Goal: Information Seeking & Learning: Learn about a topic

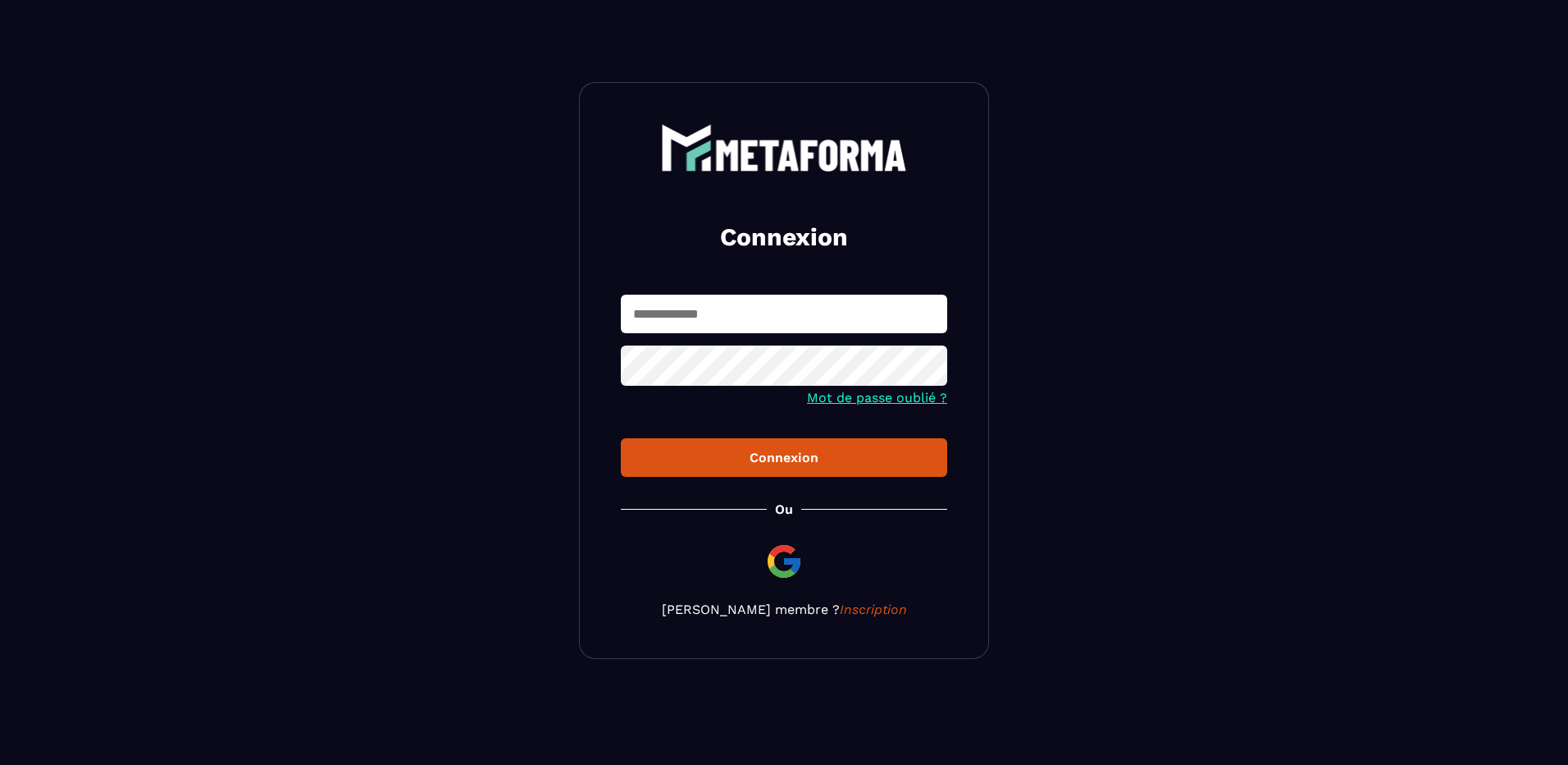
click at [811, 338] on form "Mot de passe oublié ? Connexion" at bounding box center [783, 385] width 326 height 182
click at [809, 317] on input "text" at bounding box center [783, 314] width 326 height 39
type input "**********"
click at [929, 363] on icon at bounding box center [929, 367] width 18 height 15
click at [792, 456] on div "Connexion" at bounding box center [784, 457] width 301 height 16
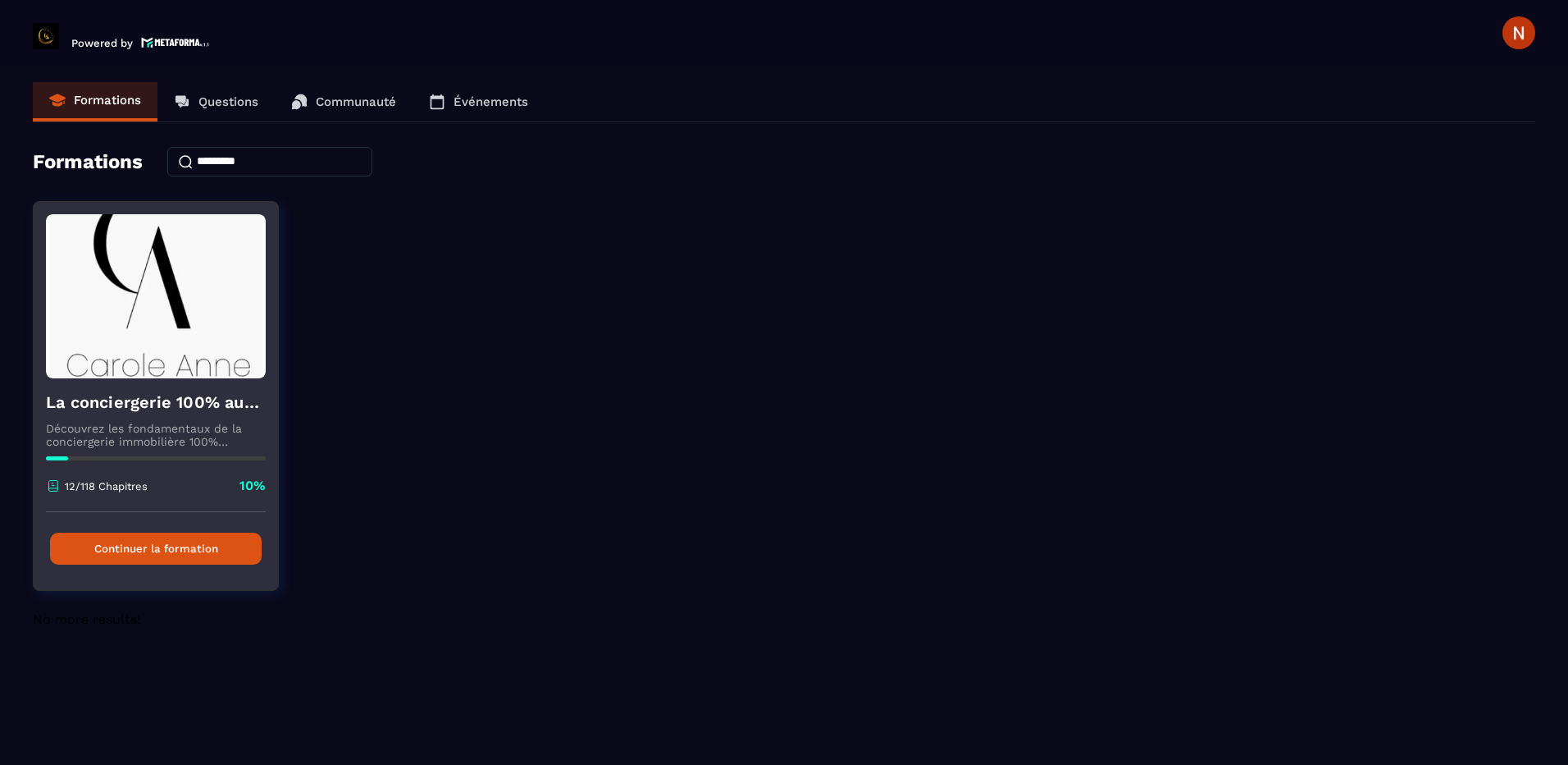
click at [148, 544] on button "Continuer la formation" at bounding box center [155, 548] width 211 height 32
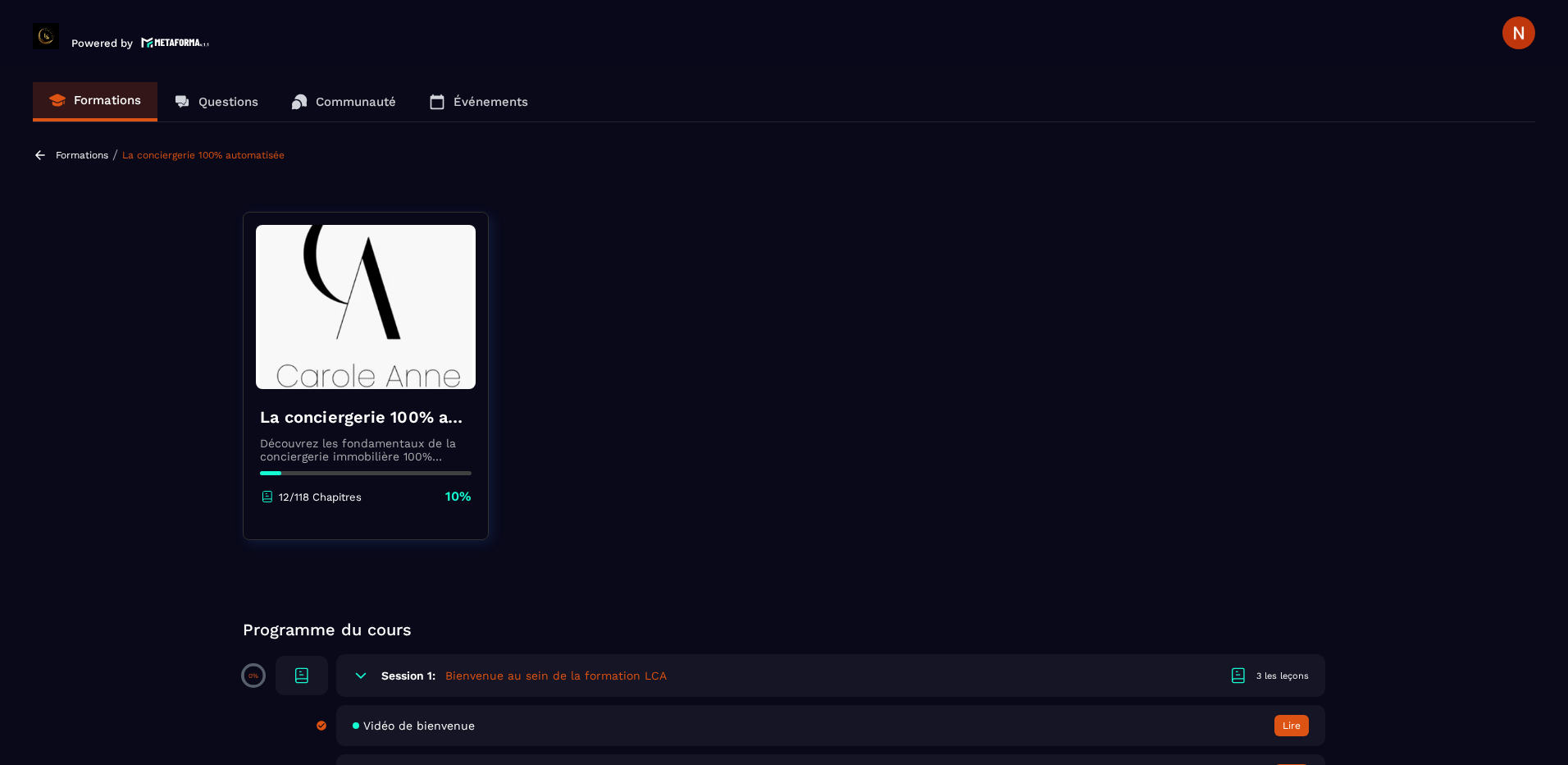
drag, startPoint x: 1460, startPoint y: 1, endPoint x: 800, endPoint y: 380, distance: 761.1
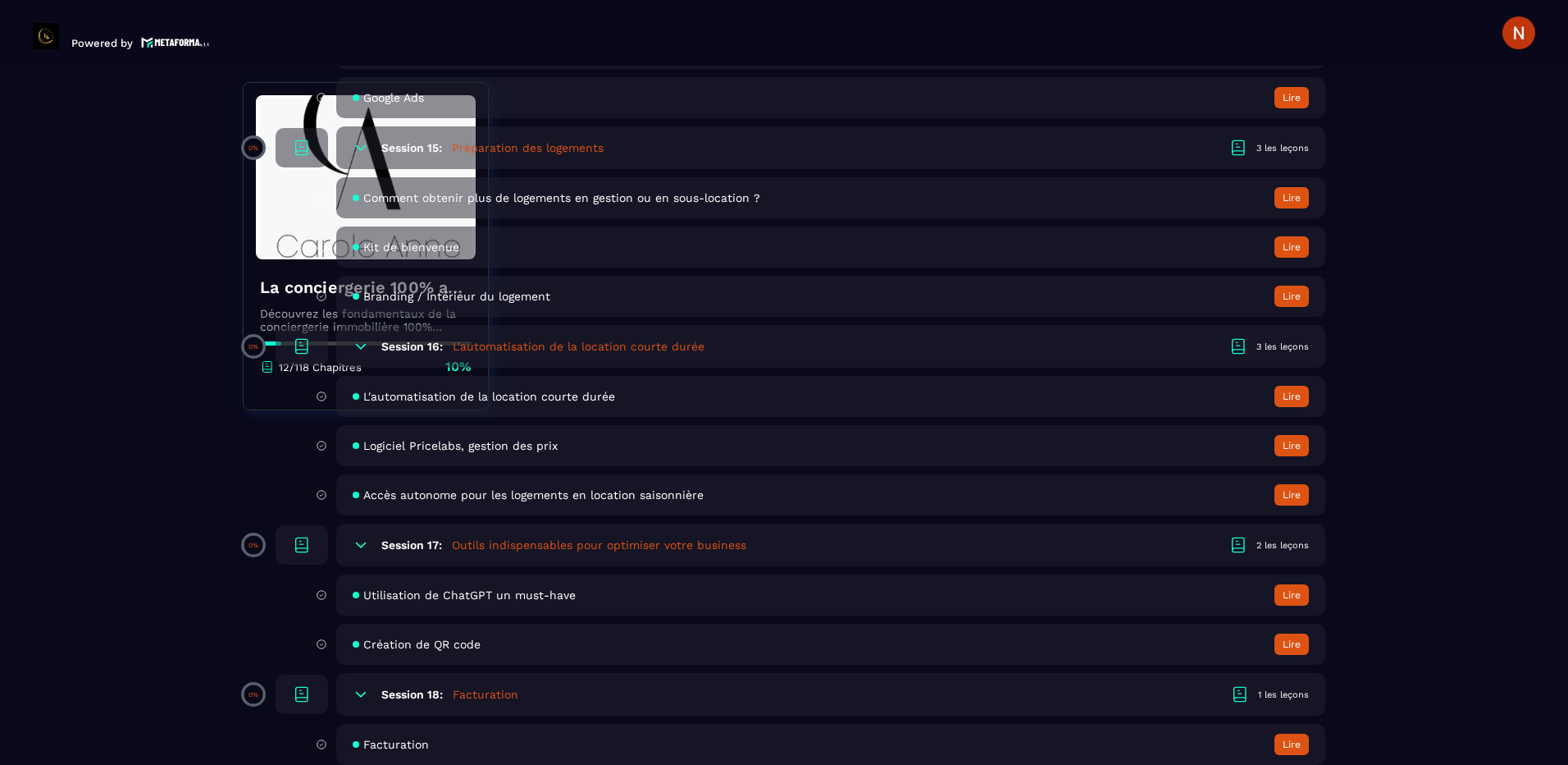
scroll to position [3282, 0]
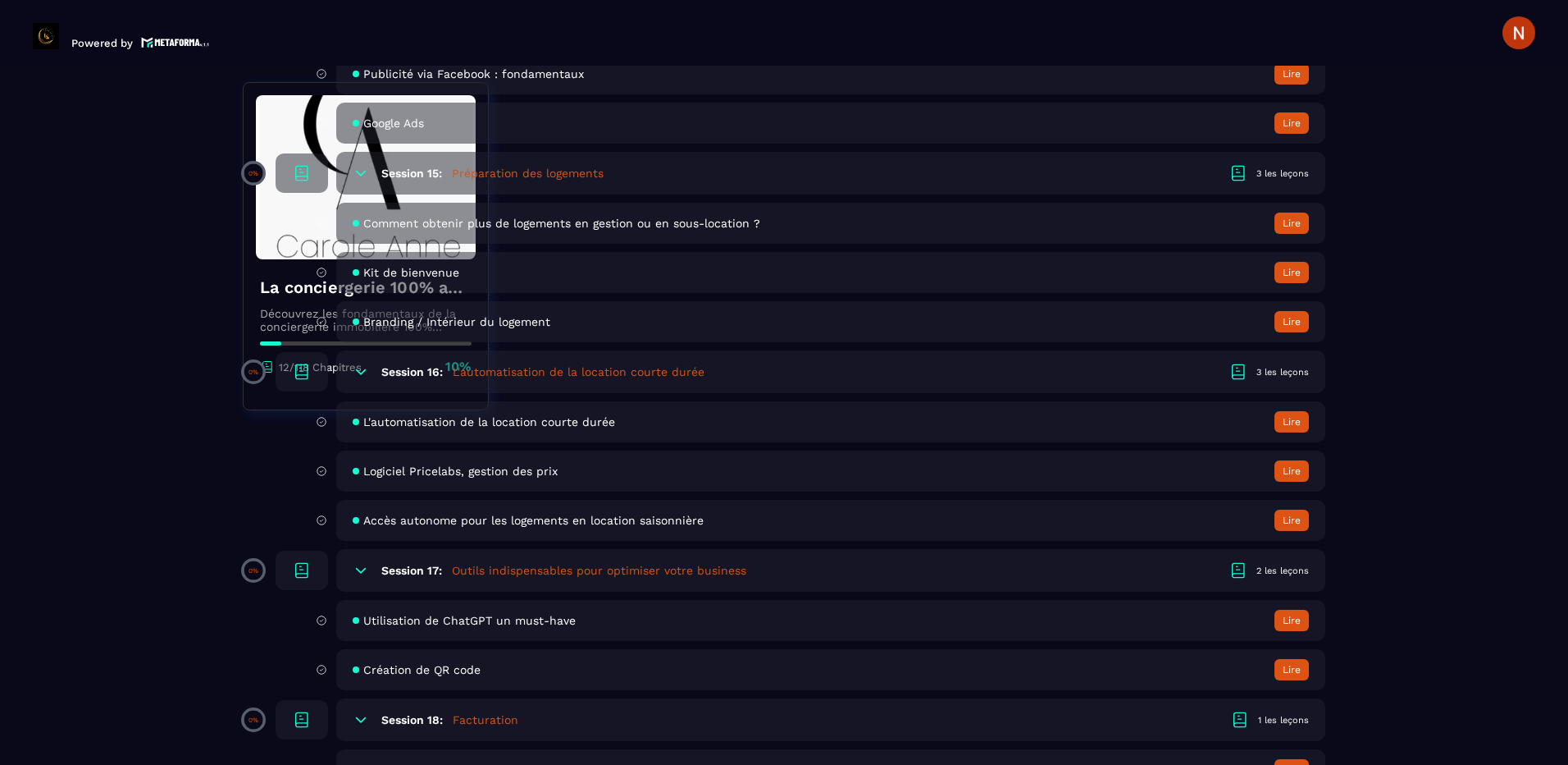
click at [1284, 623] on button "Lire" at bounding box center [1291, 620] width 34 height 21
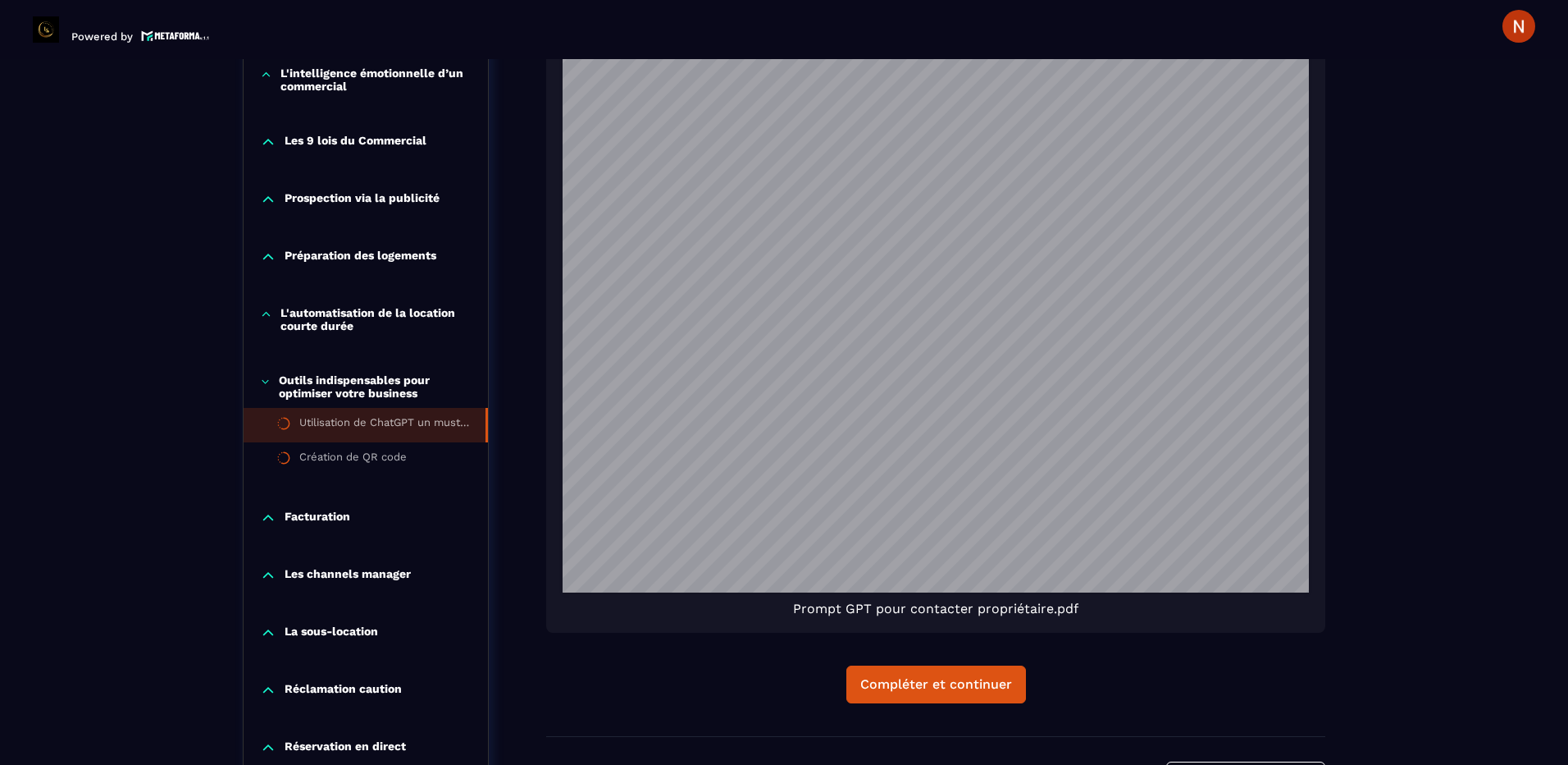
scroll to position [1528, 0]
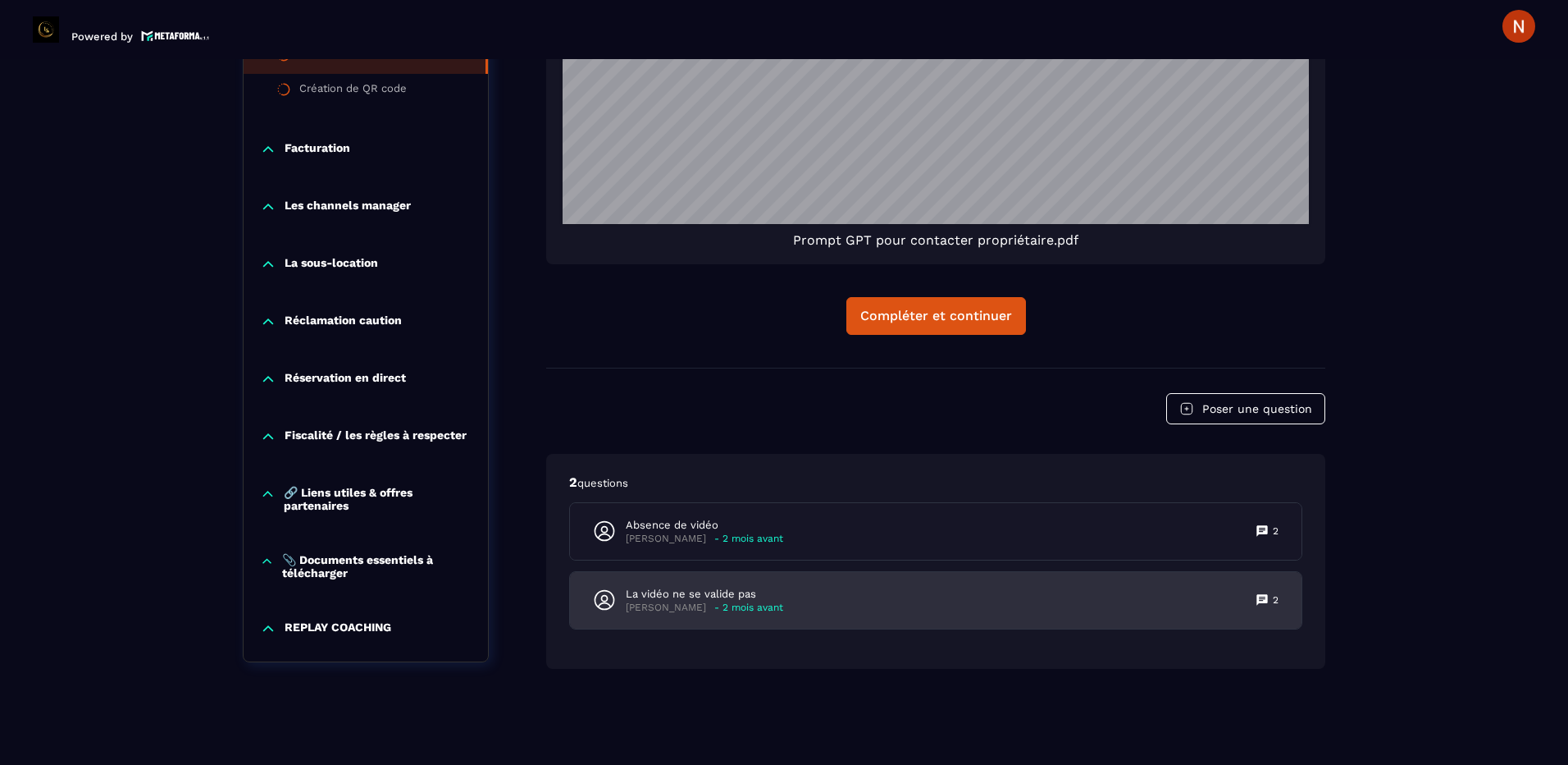
click at [682, 587] on p "La vidéo ne se valide pas" at bounding box center [704, 594] width 158 height 15
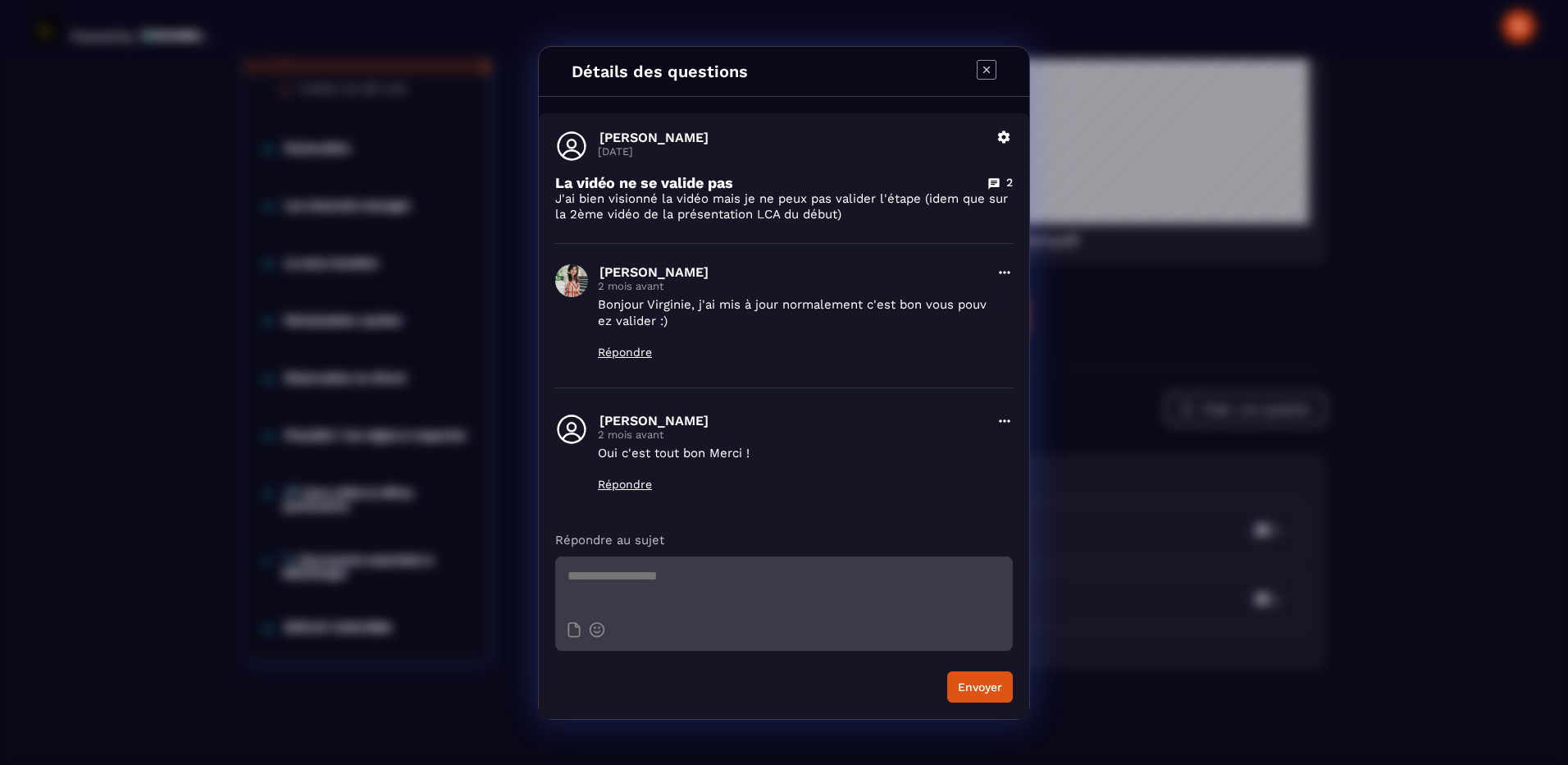
click at [978, 78] on icon "Modal window" at bounding box center [985, 69] width 18 height 18
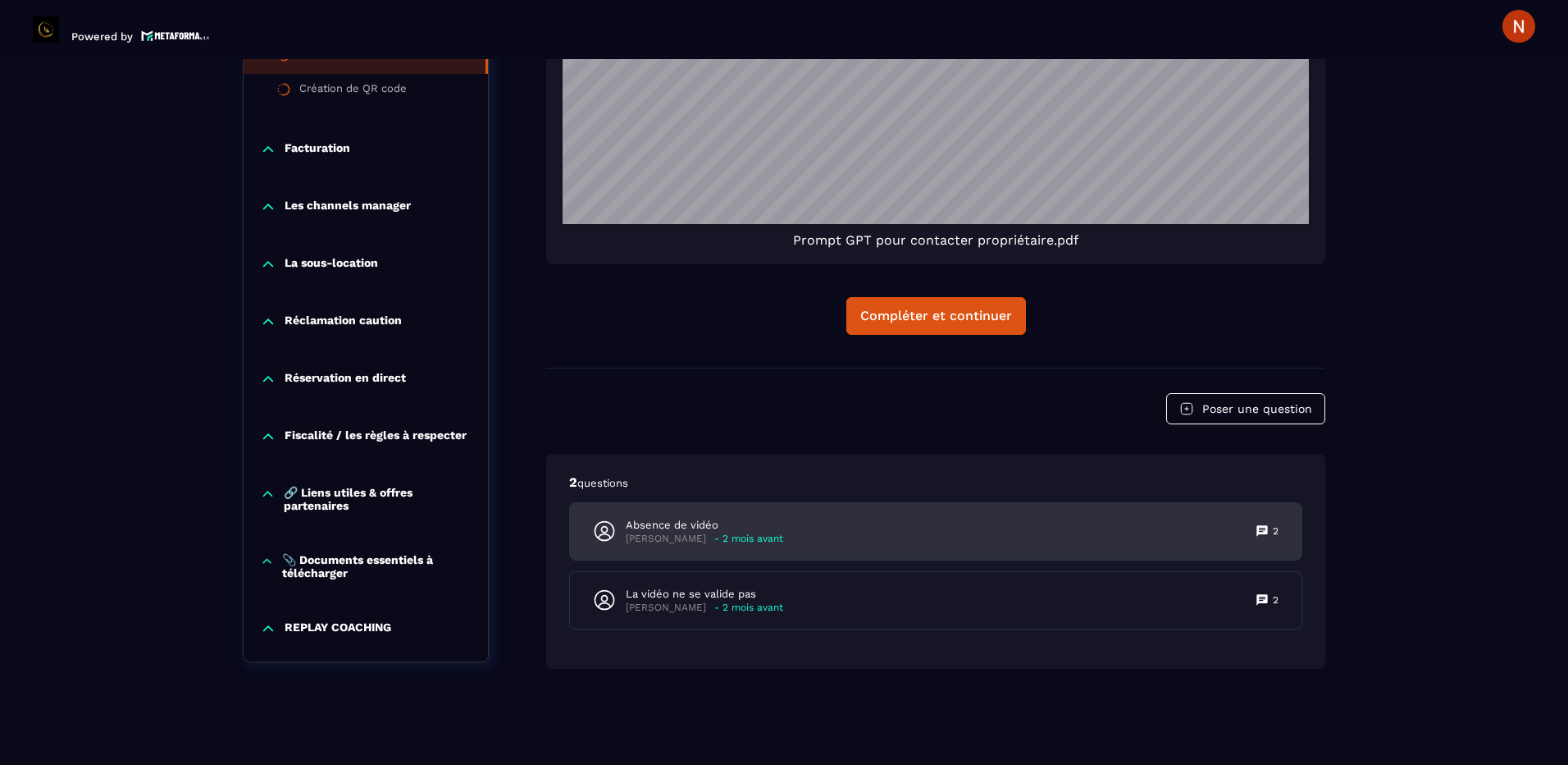
click at [665, 522] on p "Absence de vidéo" at bounding box center [704, 525] width 158 height 15
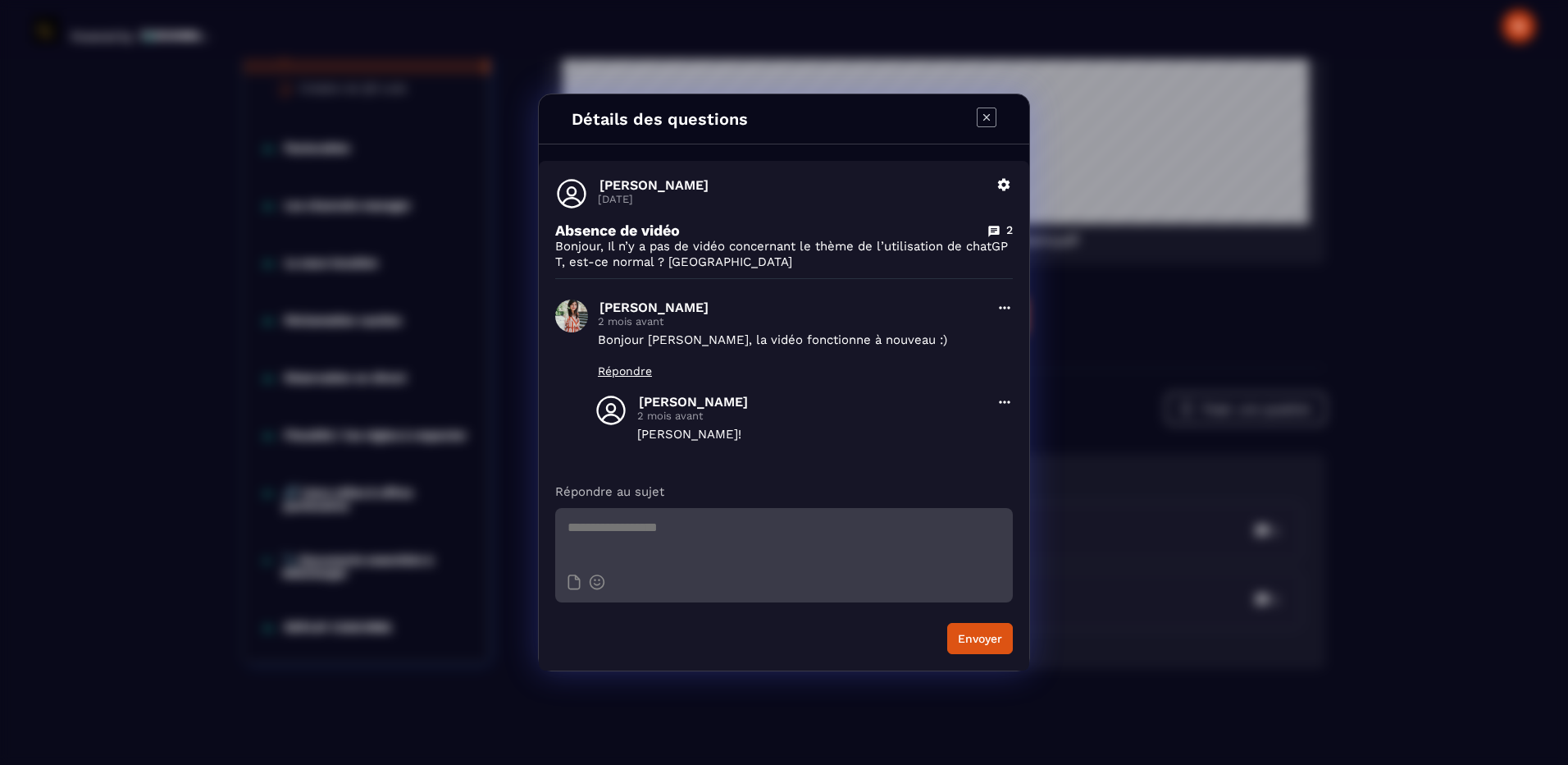
click at [981, 115] on icon "Modal window" at bounding box center [986, 117] width 19 height 19
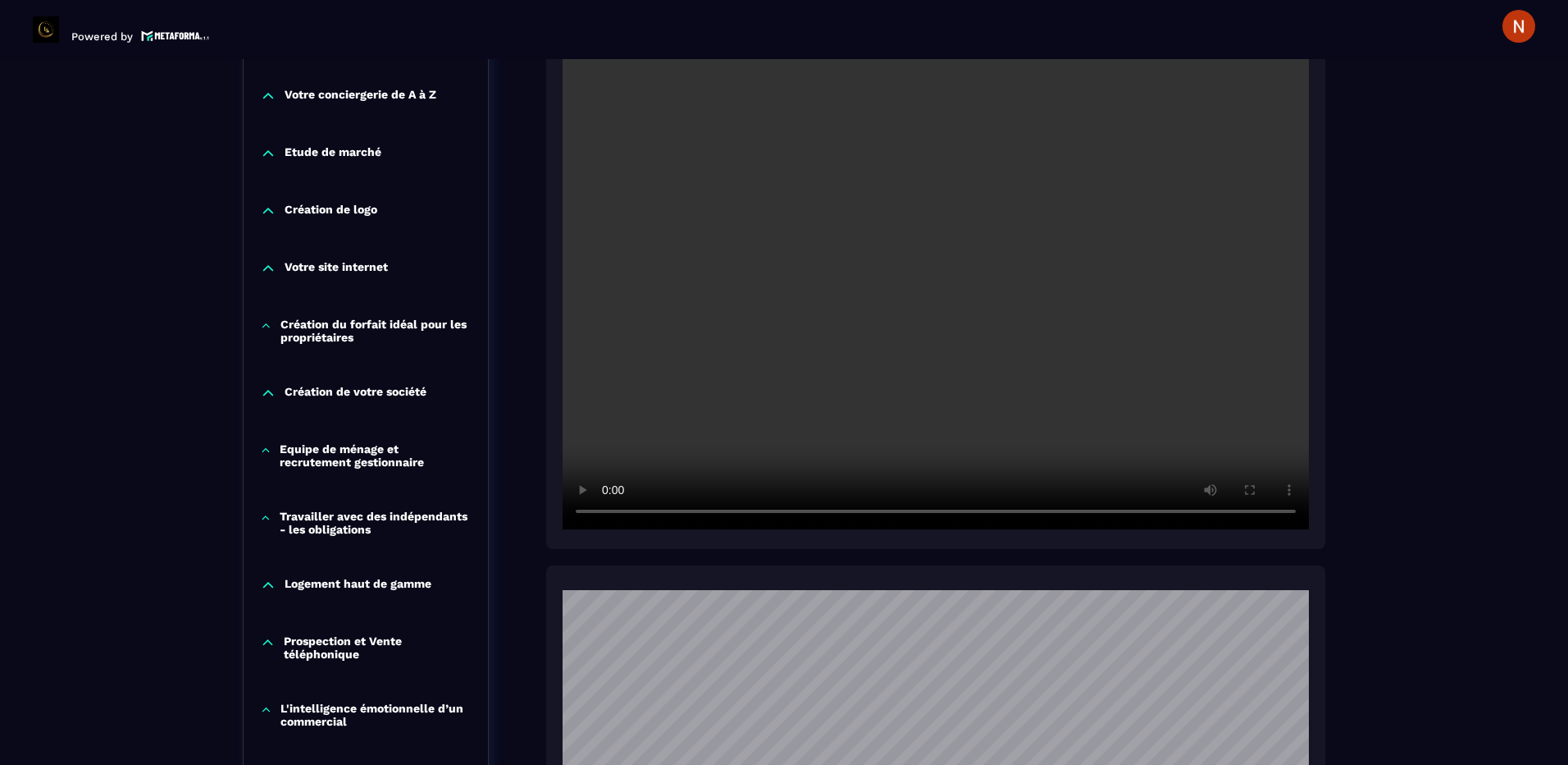
scroll to position [656, 0]
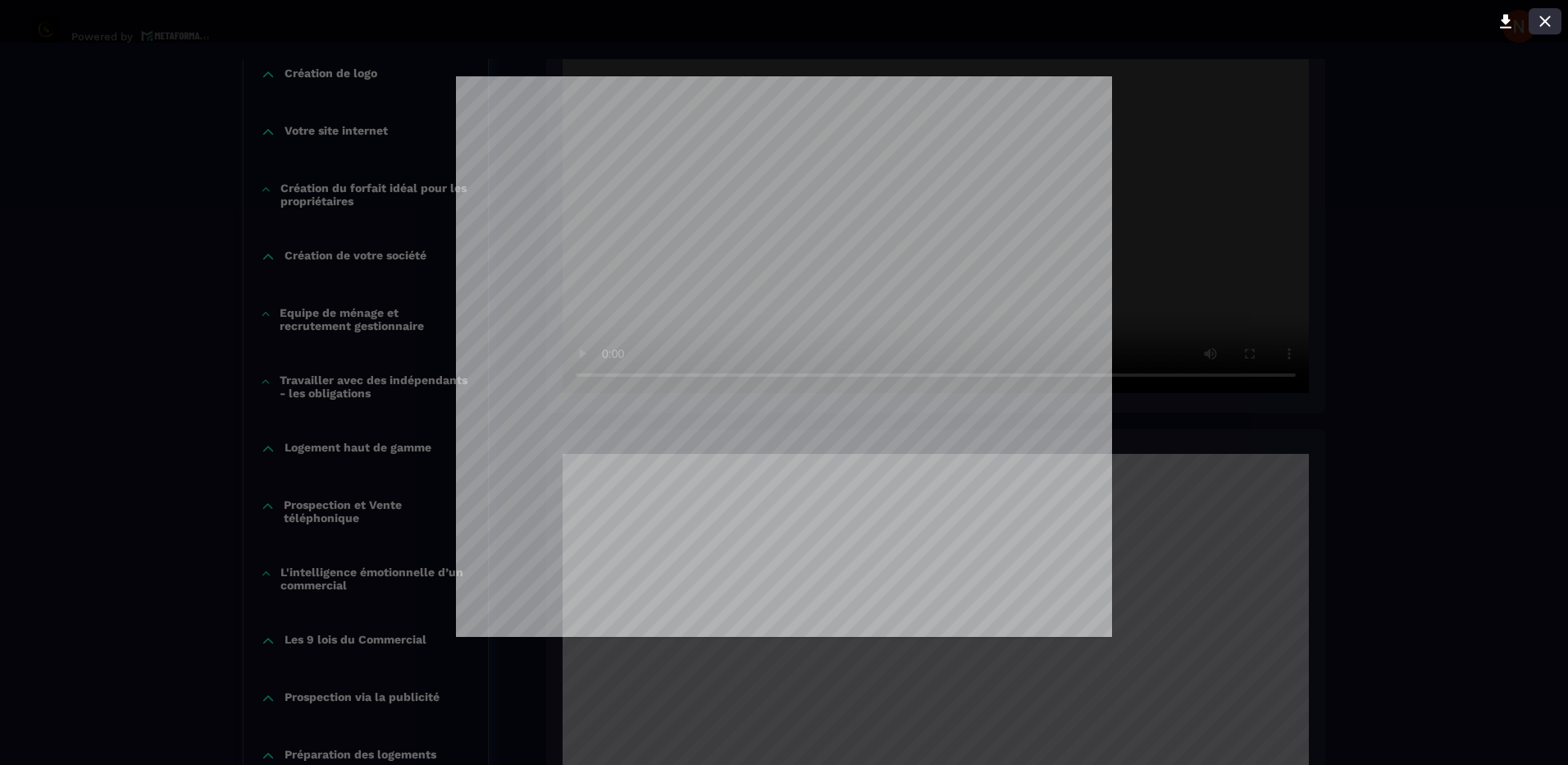
click at [1540, 23] on icon at bounding box center [1545, 21] width 19 height 19
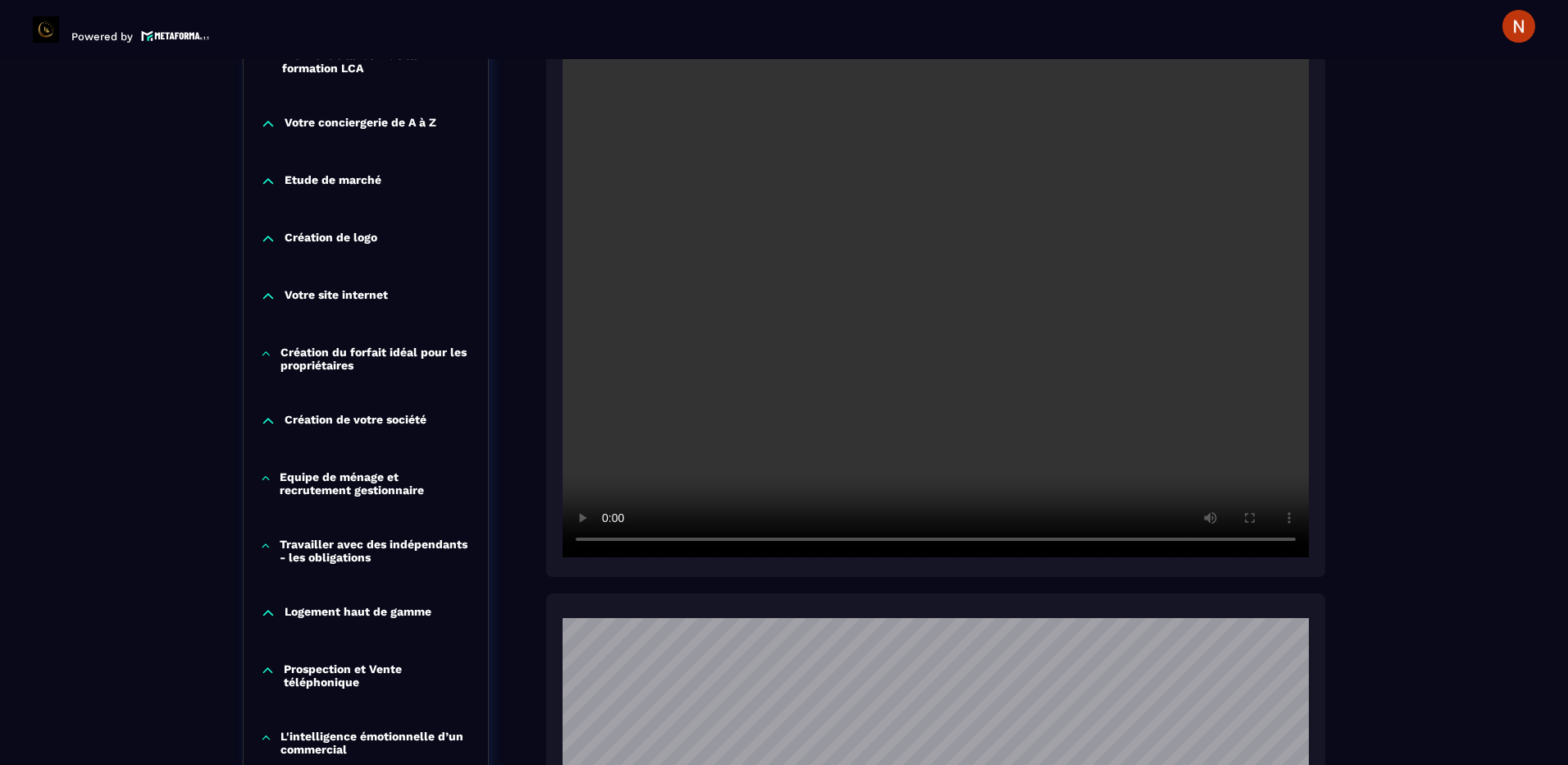
scroll to position [985, 0]
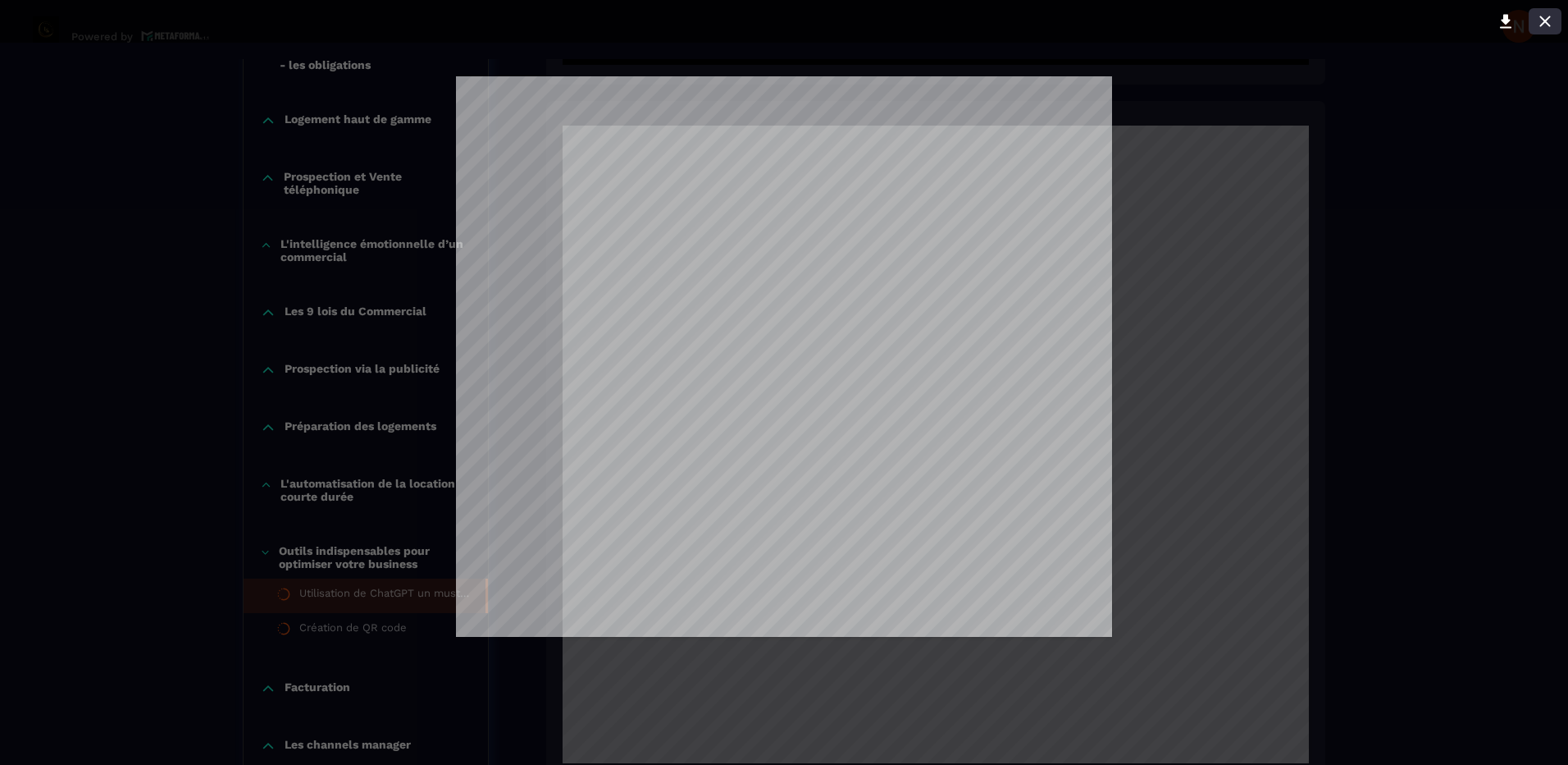
click at [1541, 17] on icon at bounding box center [1544, 20] width 11 height 11
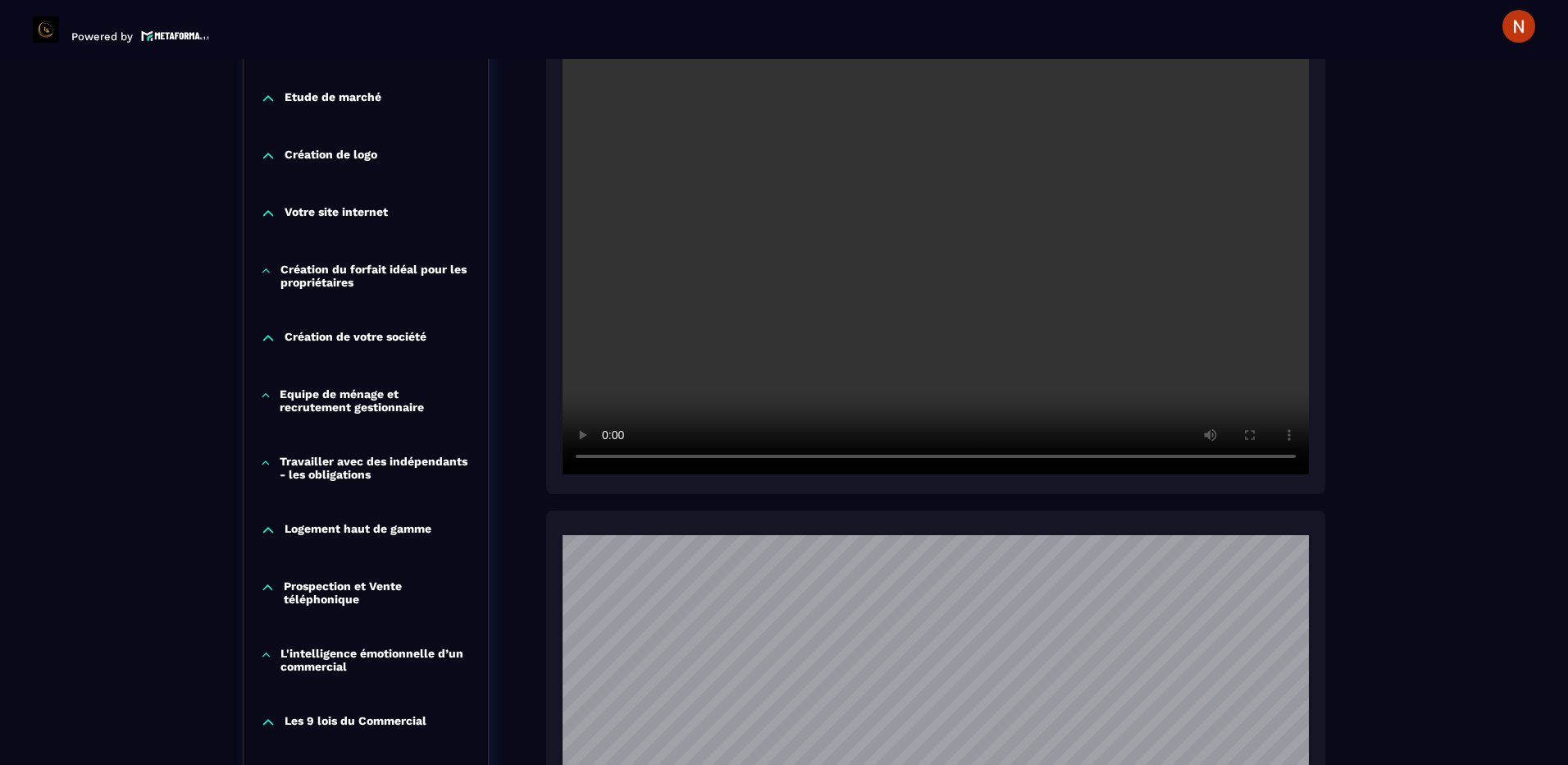
scroll to position [574, 0]
click at [911, 197] on video at bounding box center [935, 226] width 746 height 498
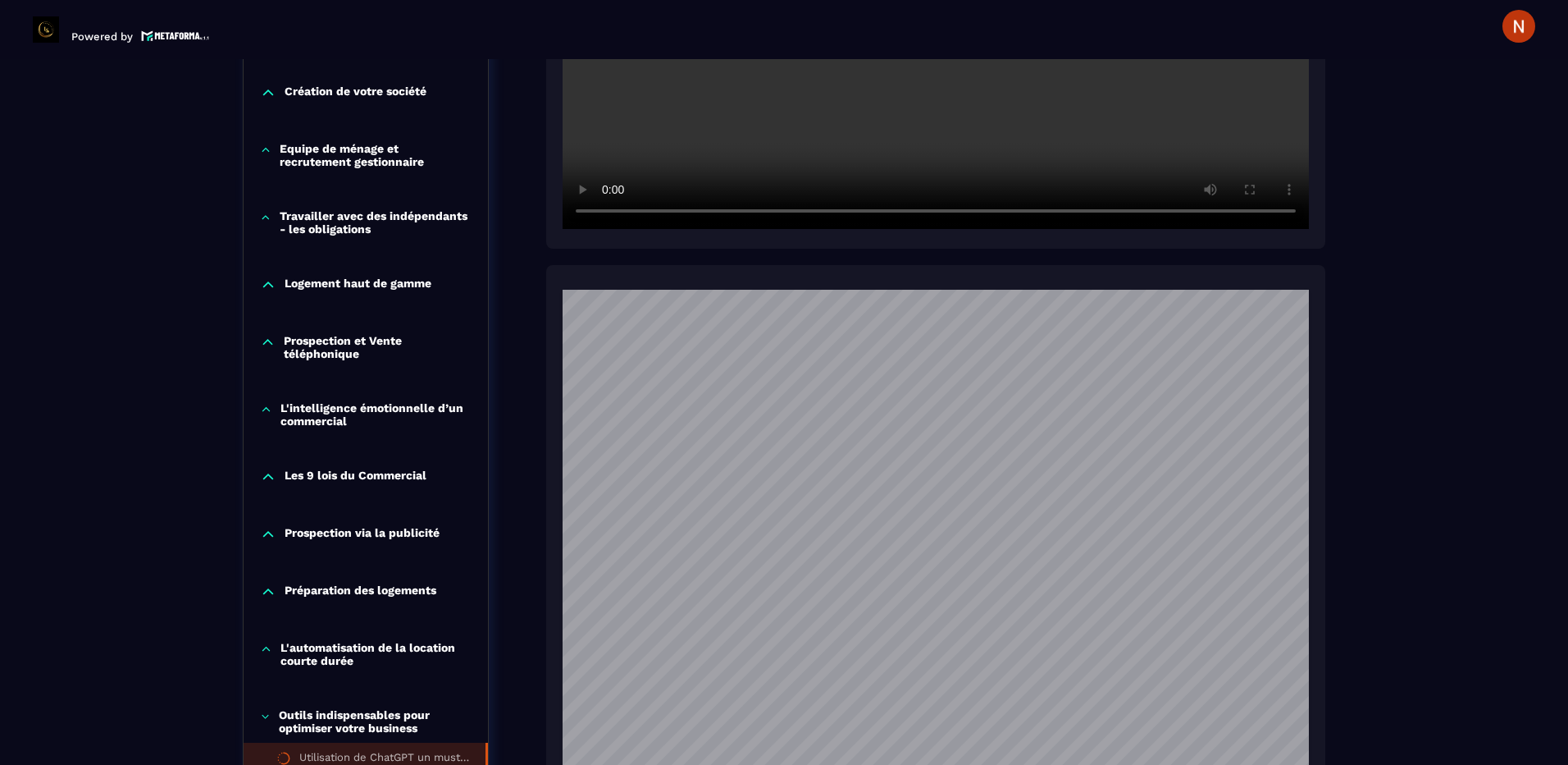
scroll to position [1230, 0]
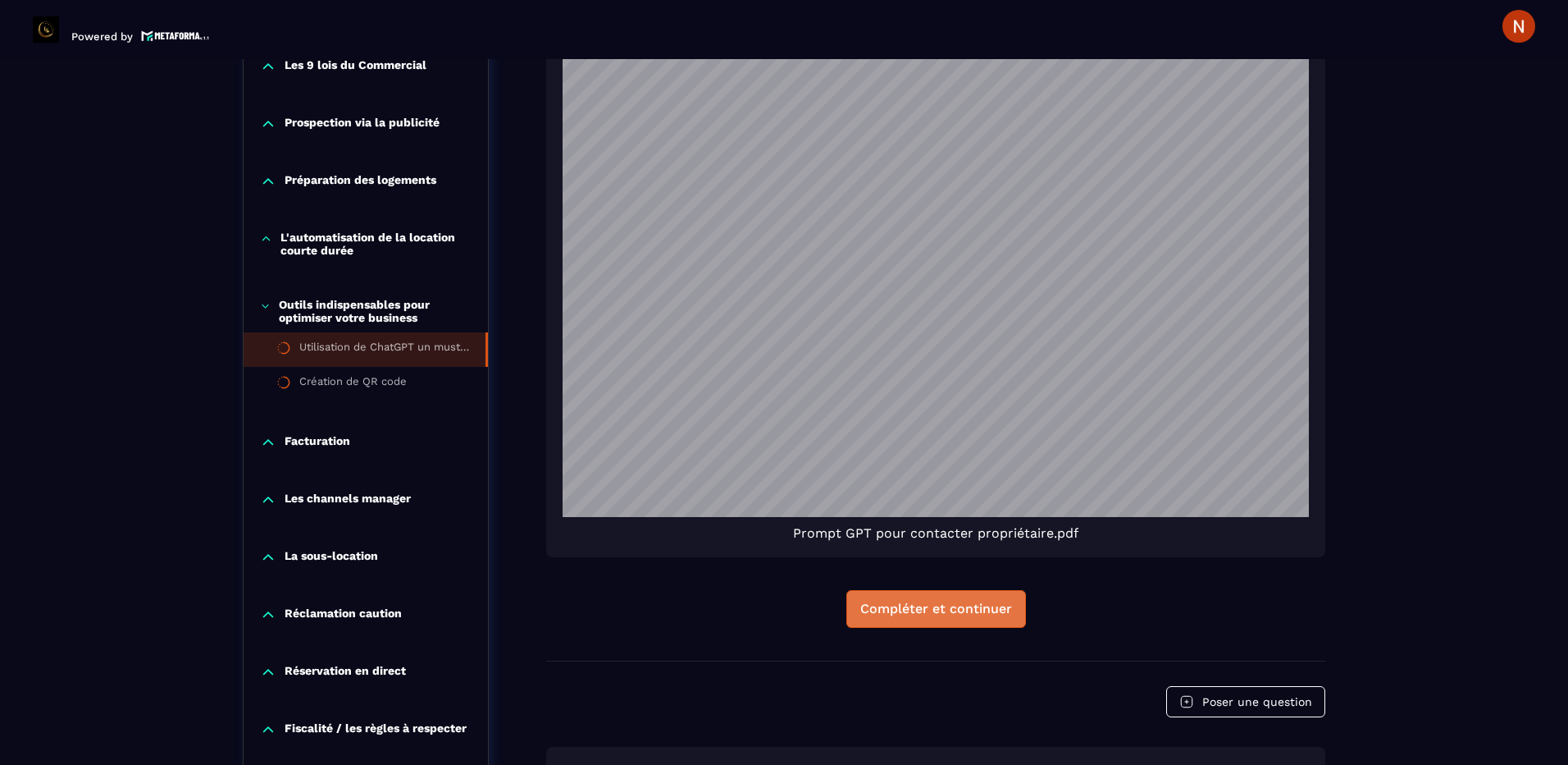
click at [928, 613] on div "Compléter et continuer" at bounding box center [936, 608] width 152 height 17
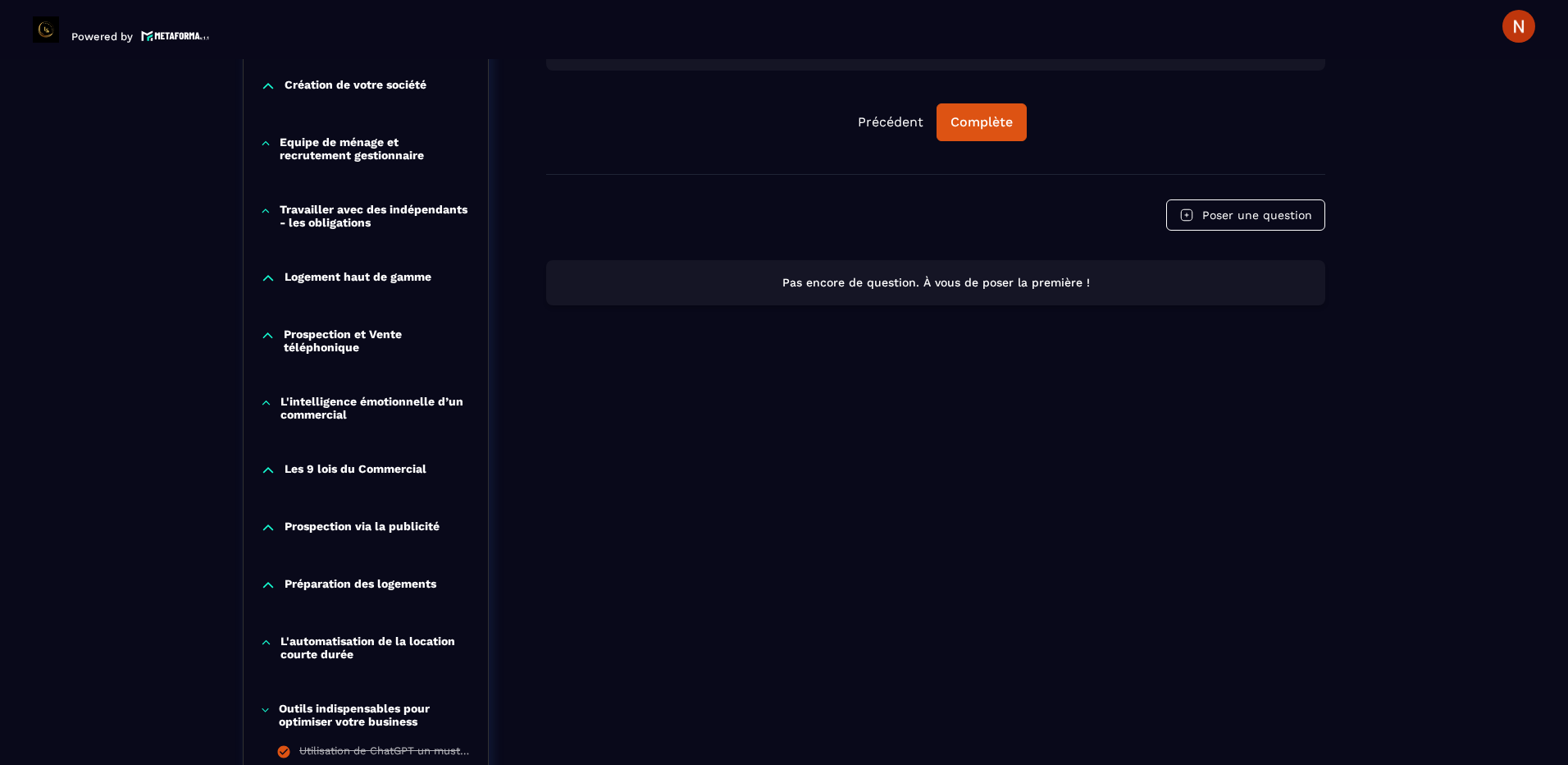
scroll to position [1237, 0]
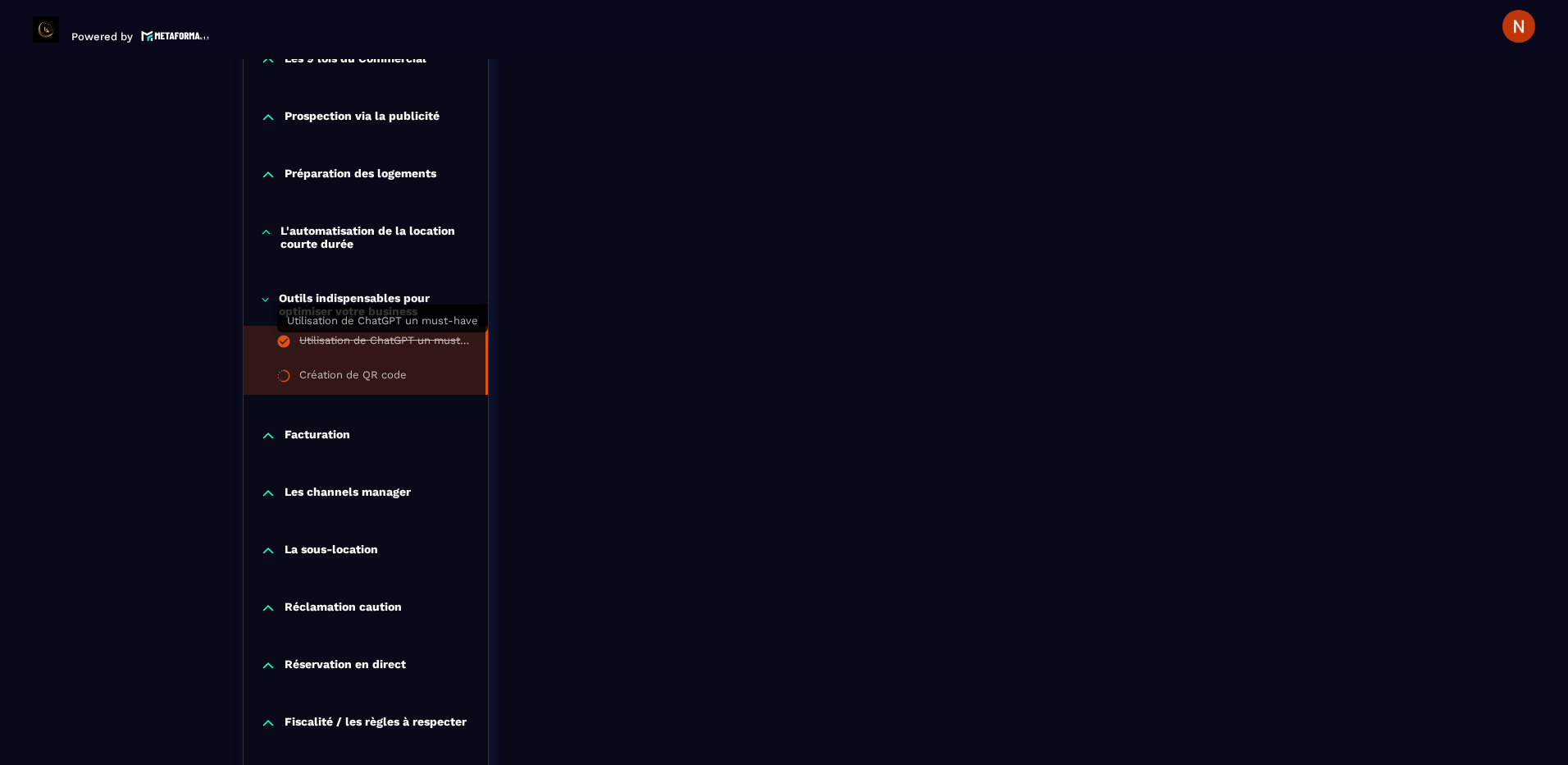
click at [411, 346] on div "Utilisation de ChatGPT un must-have" at bounding box center [384, 343] width 169 height 18
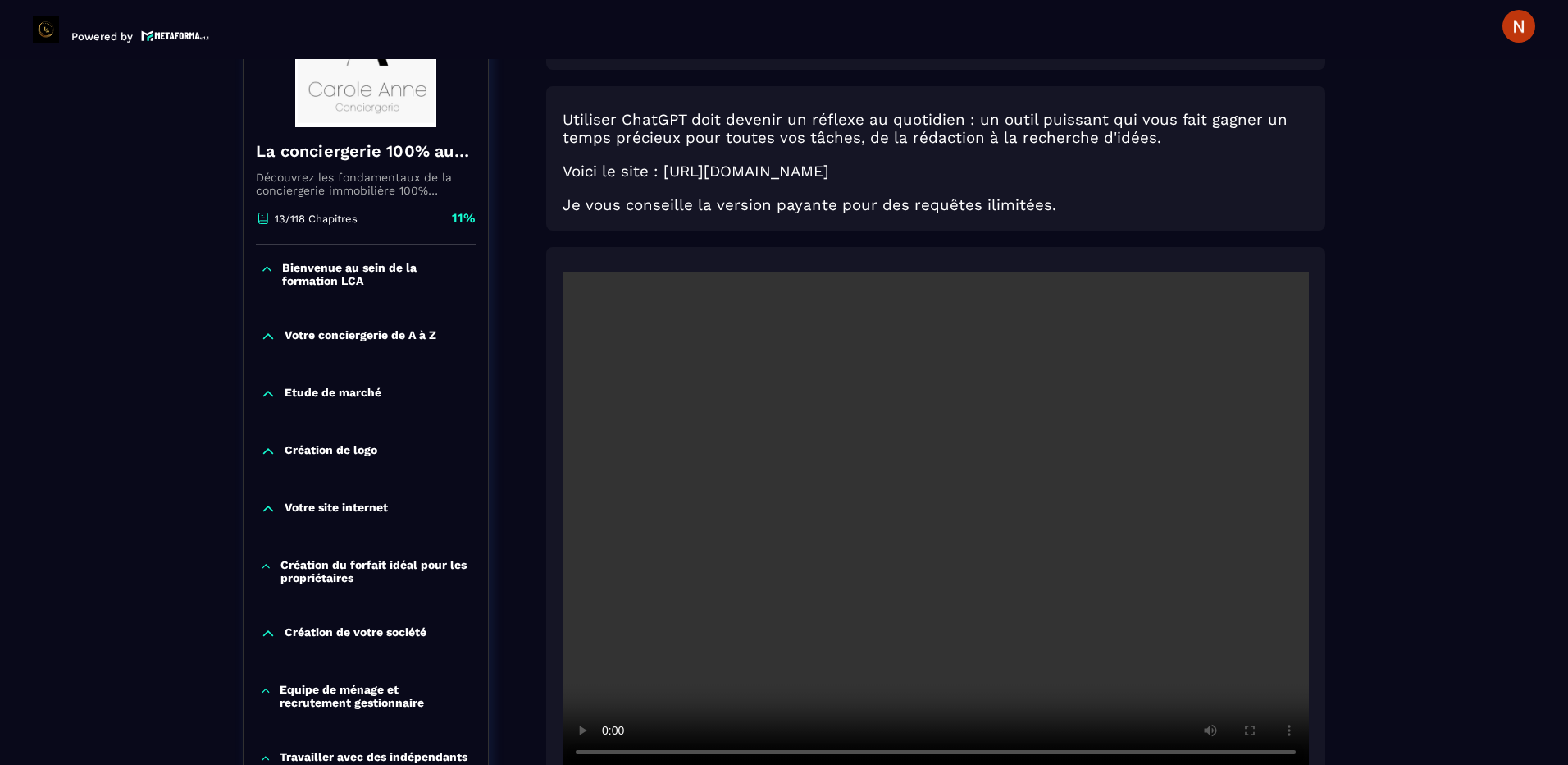
scroll to position [170, 0]
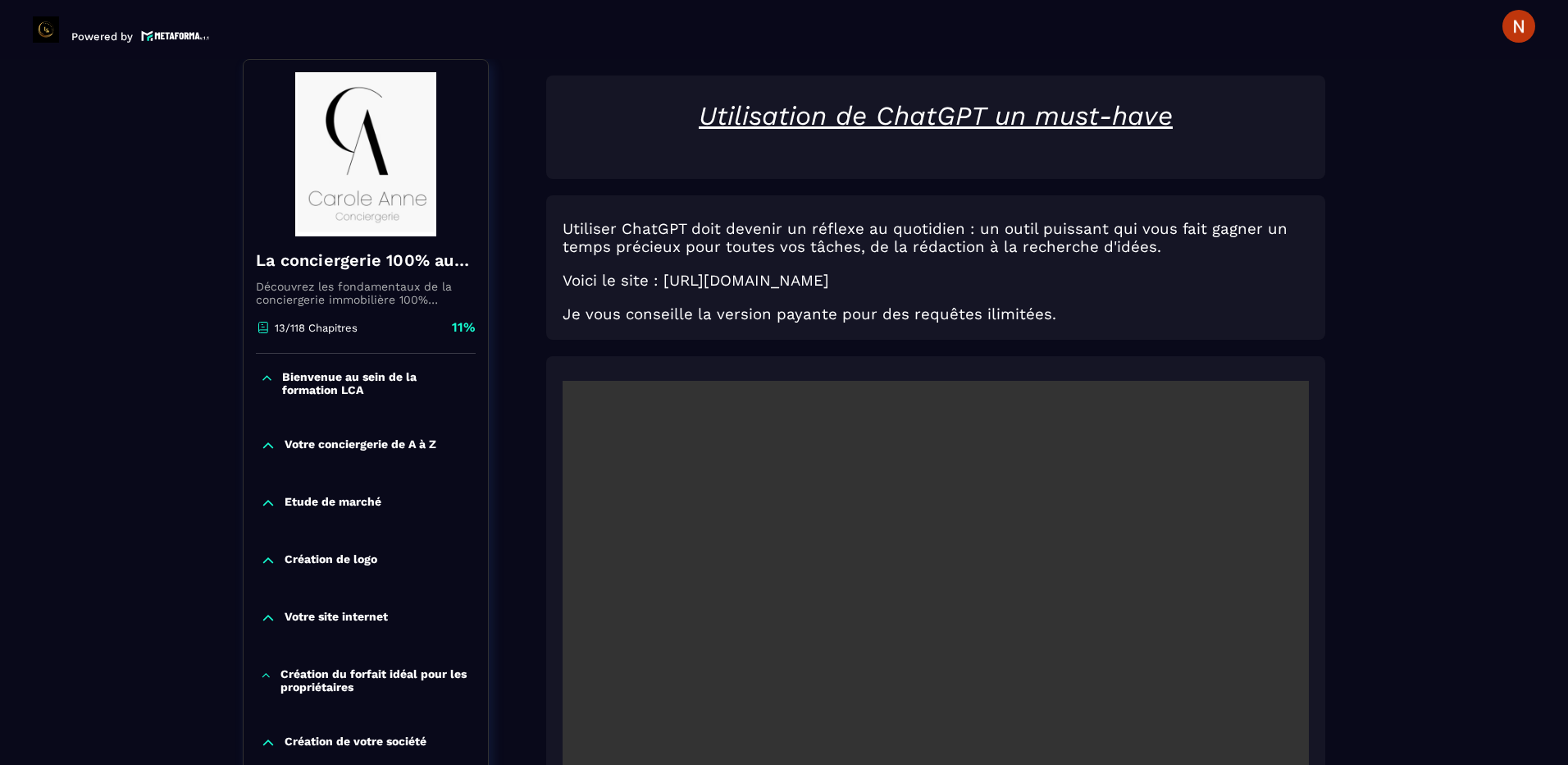
click at [893, 556] on video at bounding box center [935, 630] width 746 height 498
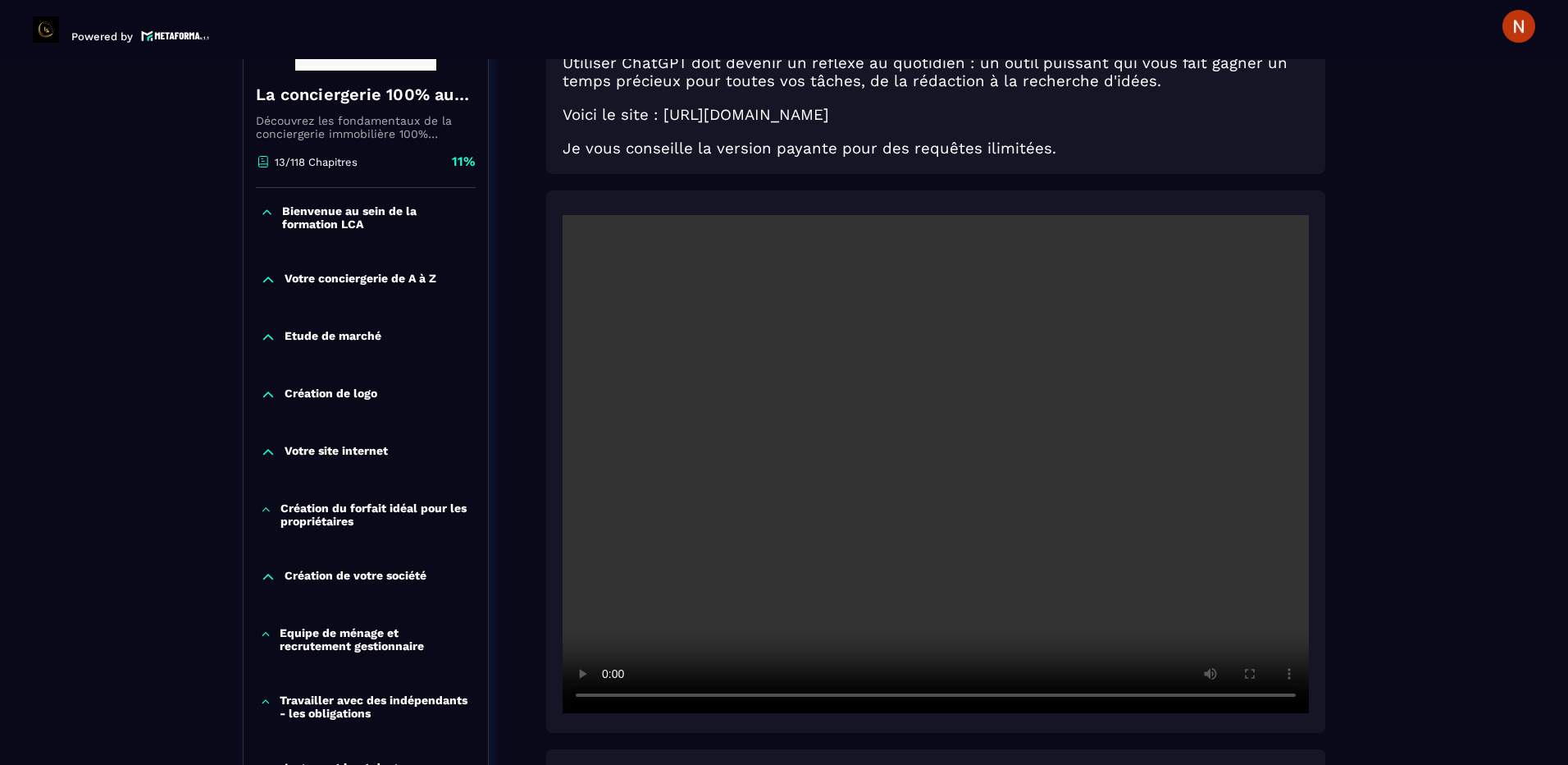
scroll to position [417, 0]
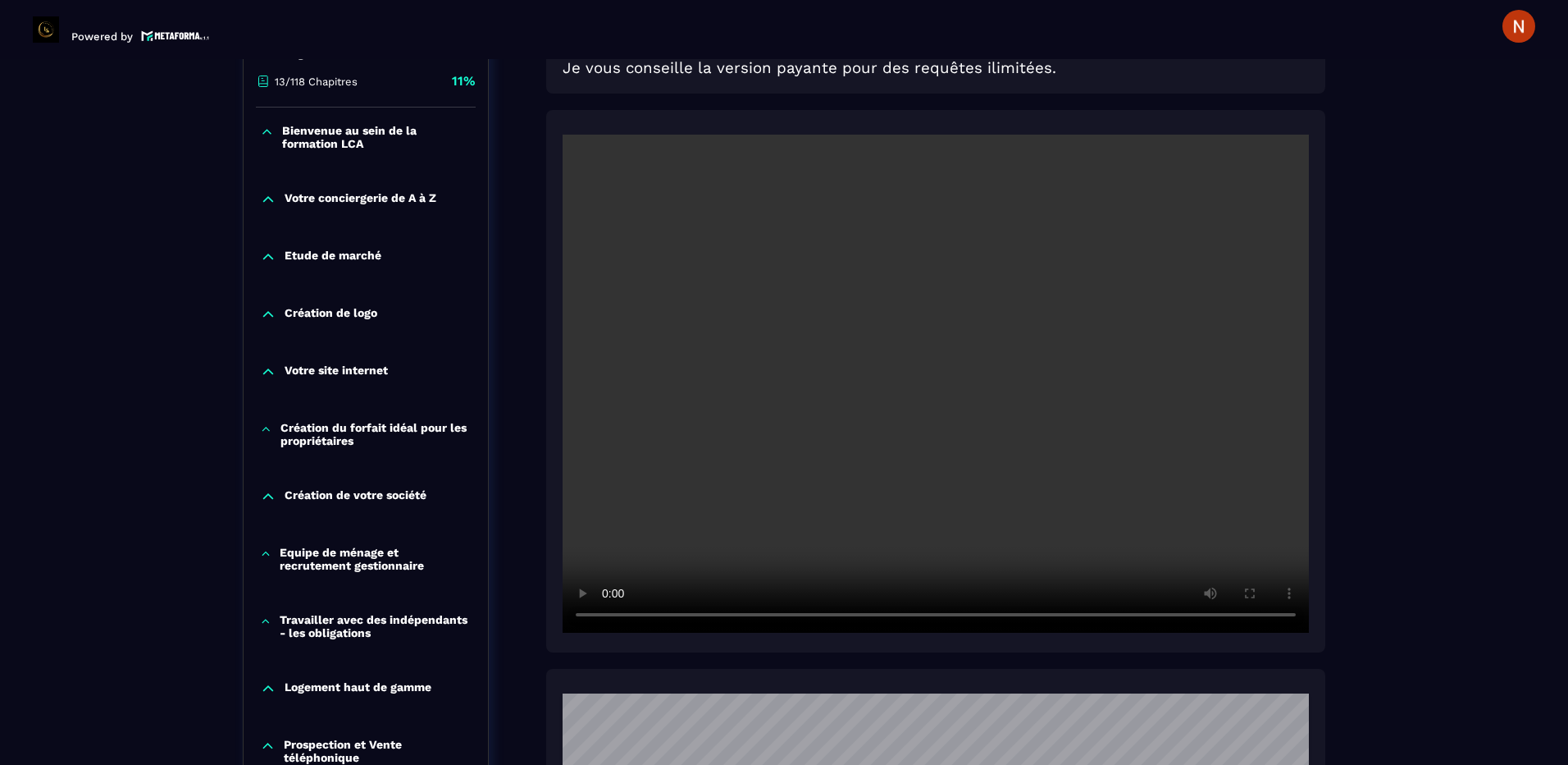
click at [963, 552] on video at bounding box center [935, 383] width 746 height 498
click at [1136, 439] on video at bounding box center [935, 383] width 746 height 498
click at [1272, 438] on video at bounding box center [935, 383] width 746 height 498
click at [1232, 428] on video at bounding box center [935, 383] width 746 height 498
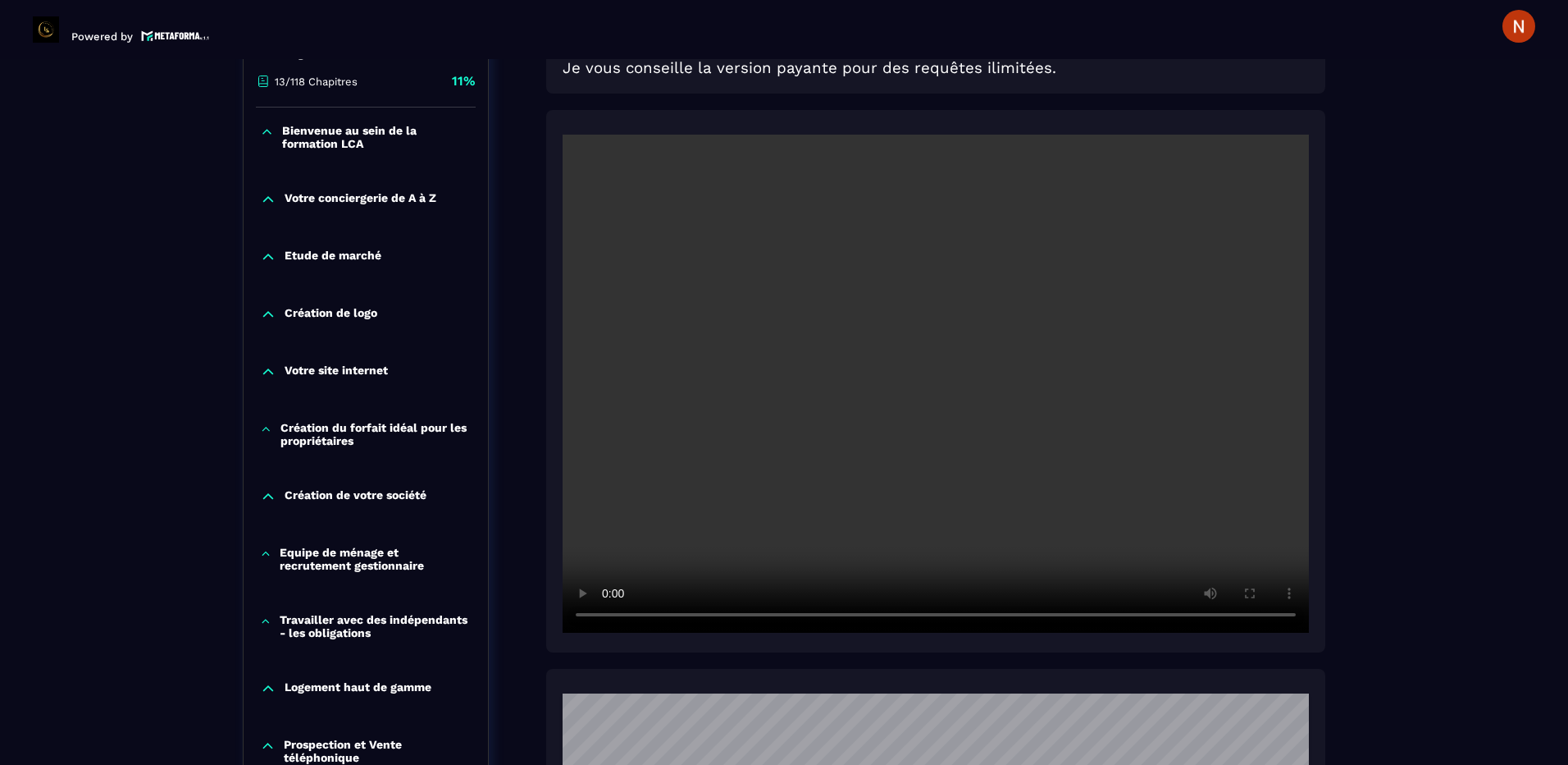
click at [1080, 433] on video at bounding box center [935, 383] width 746 height 498
click at [1271, 330] on video at bounding box center [935, 383] width 746 height 498
click at [1020, 440] on video at bounding box center [935, 383] width 746 height 498
click at [742, 469] on video at bounding box center [935, 383] width 746 height 498
click at [769, 379] on video at bounding box center [935, 383] width 746 height 498
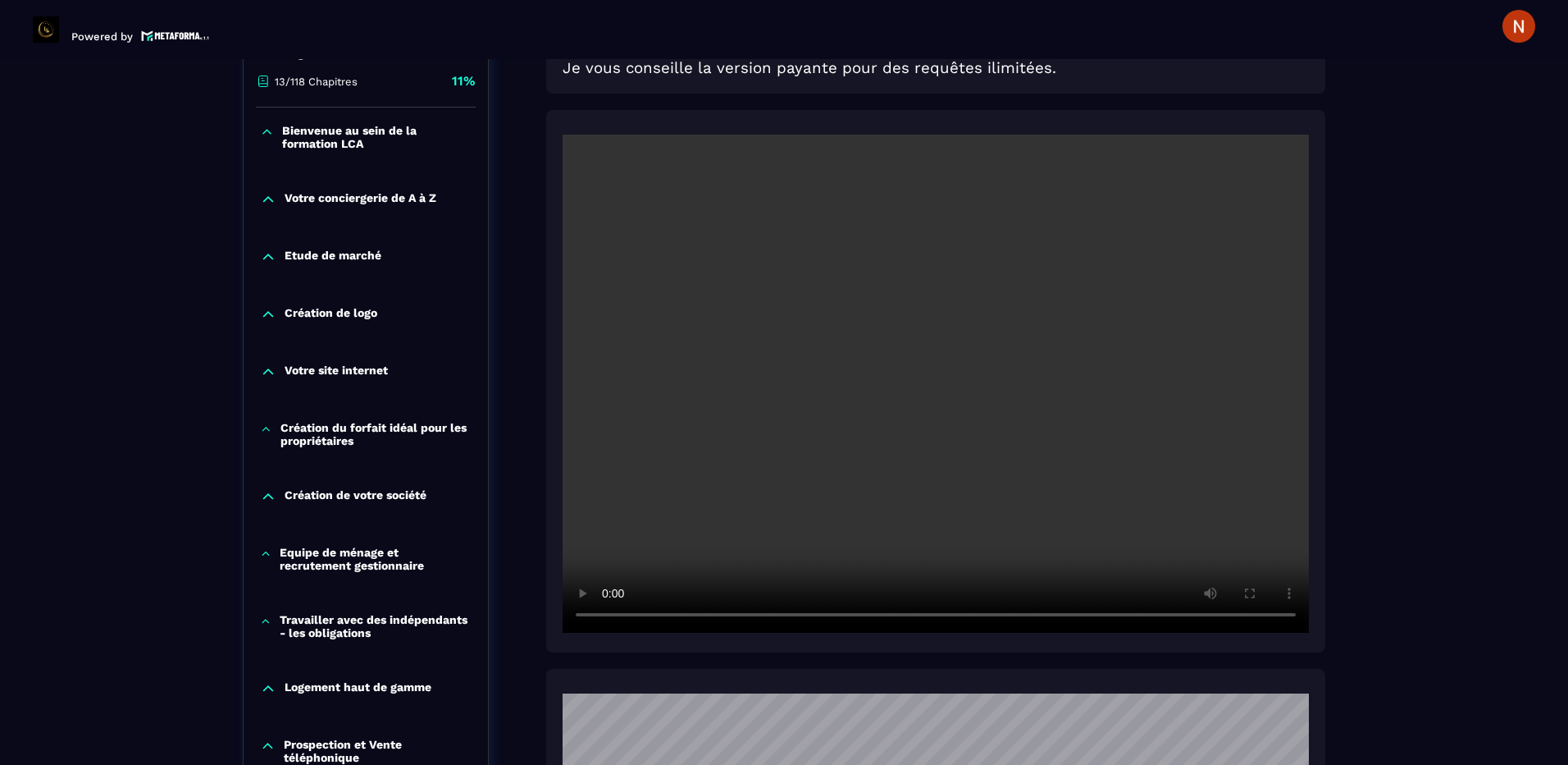
click at [769, 379] on video at bounding box center [935, 383] width 746 height 498
click at [1145, 478] on video at bounding box center [935, 383] width 746 height 498
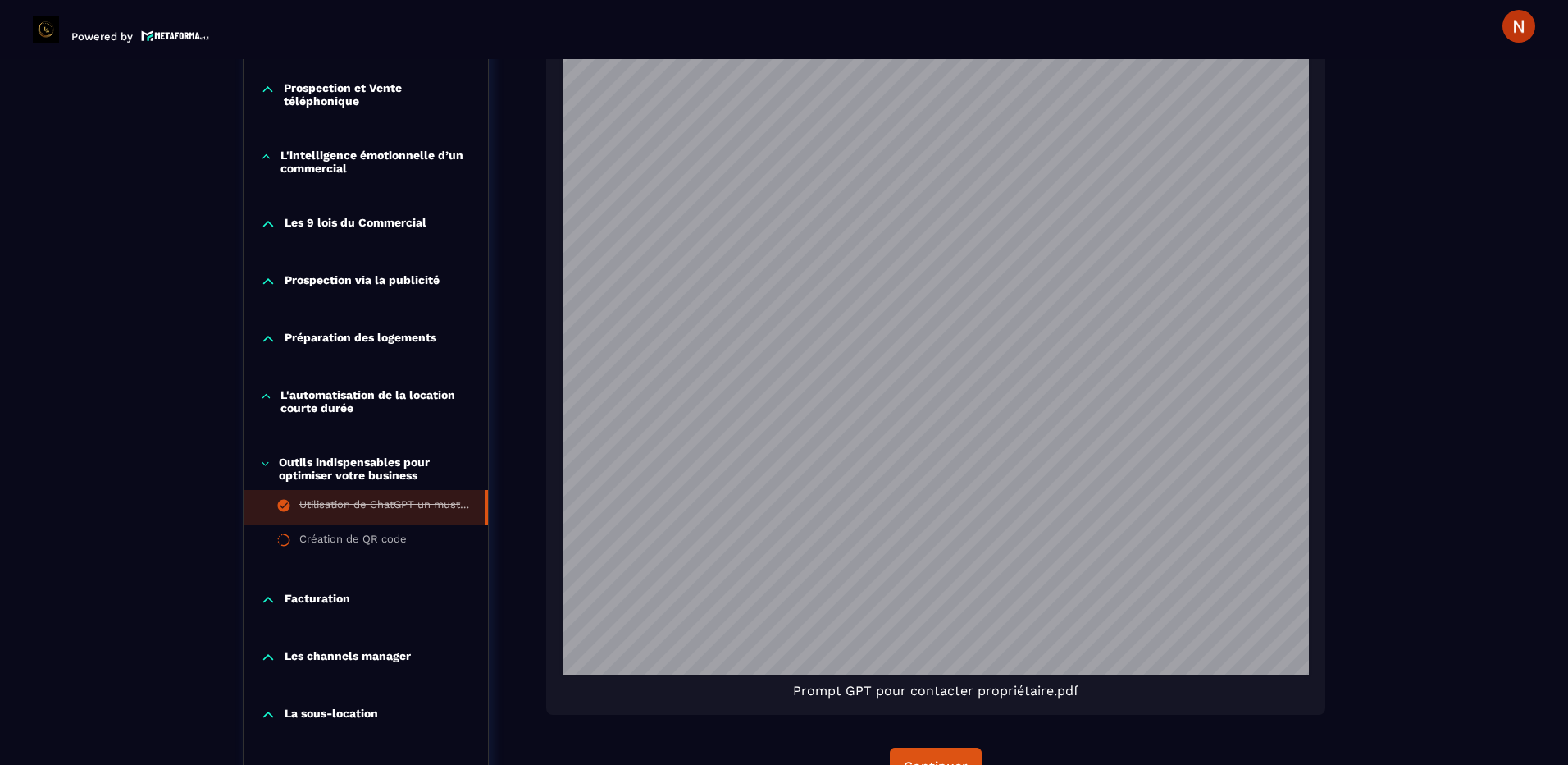
scroll to position [1319, 0]
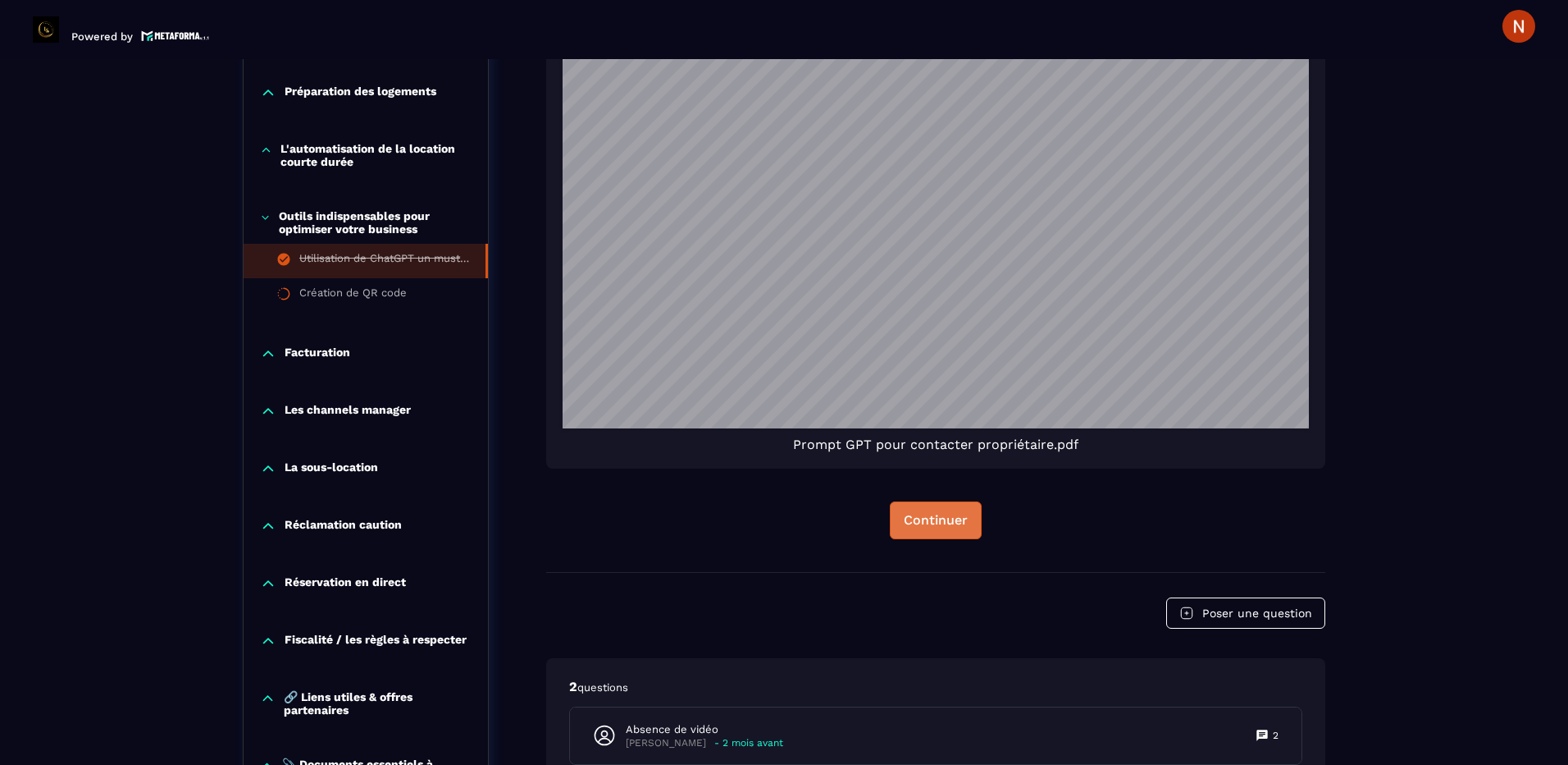
click at [915, 520] on div "Continuer" at bounding box center [936, 520] width 64 height 17
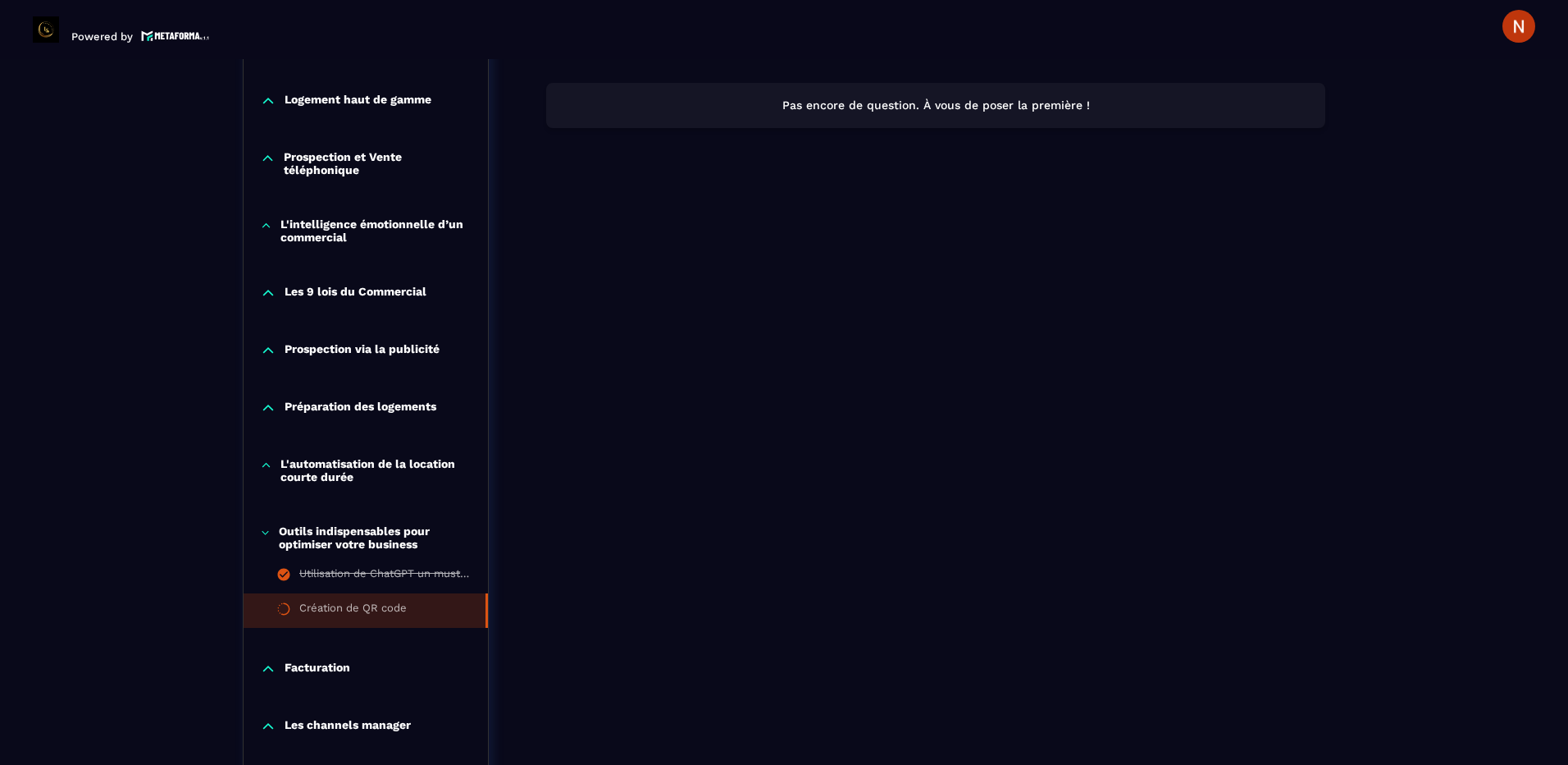
scroll to position [1155, 0]
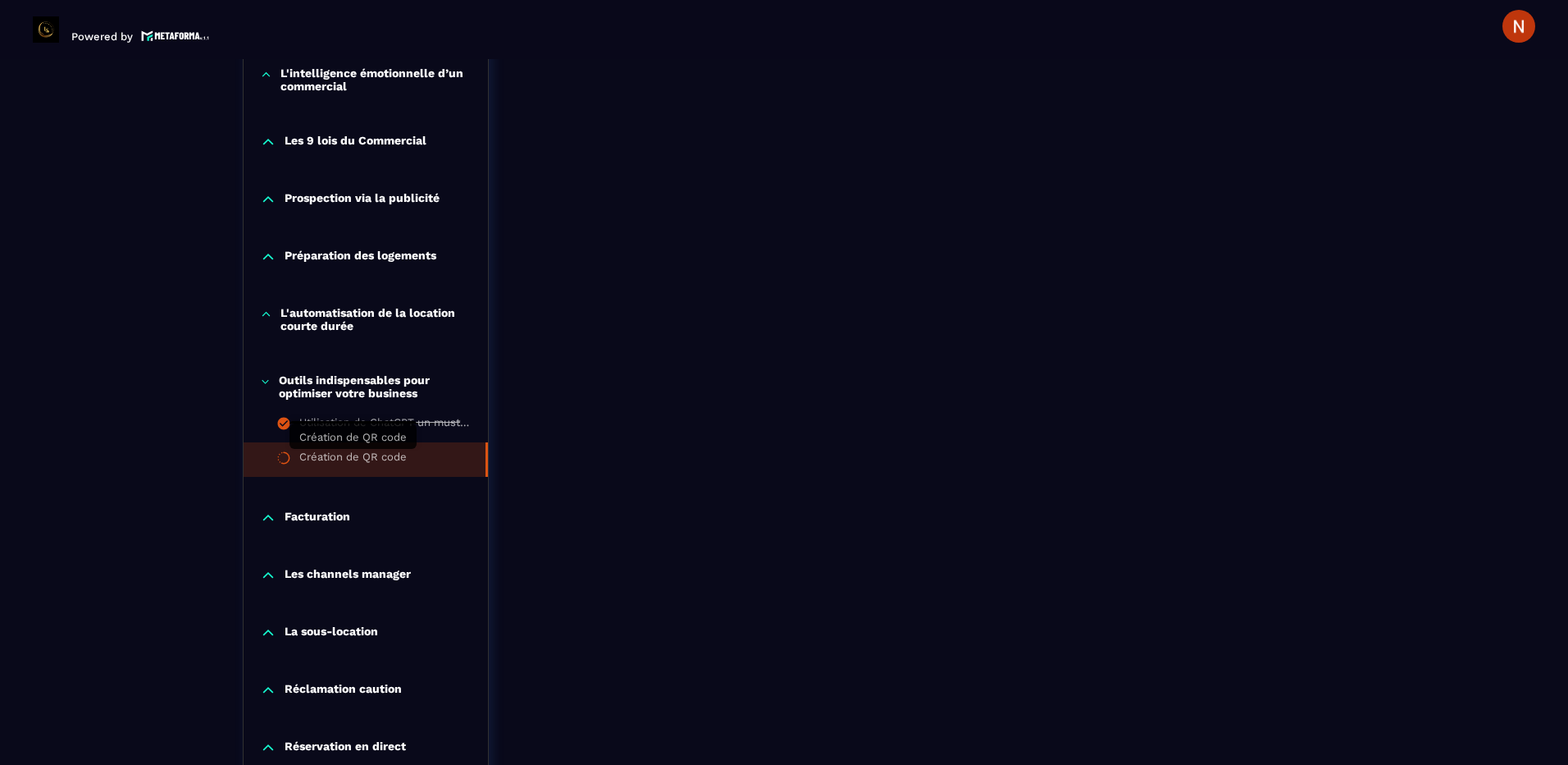
click at [373, 456] on div "Création de QR code" at bounding box center [353, 459] width 107 height 18
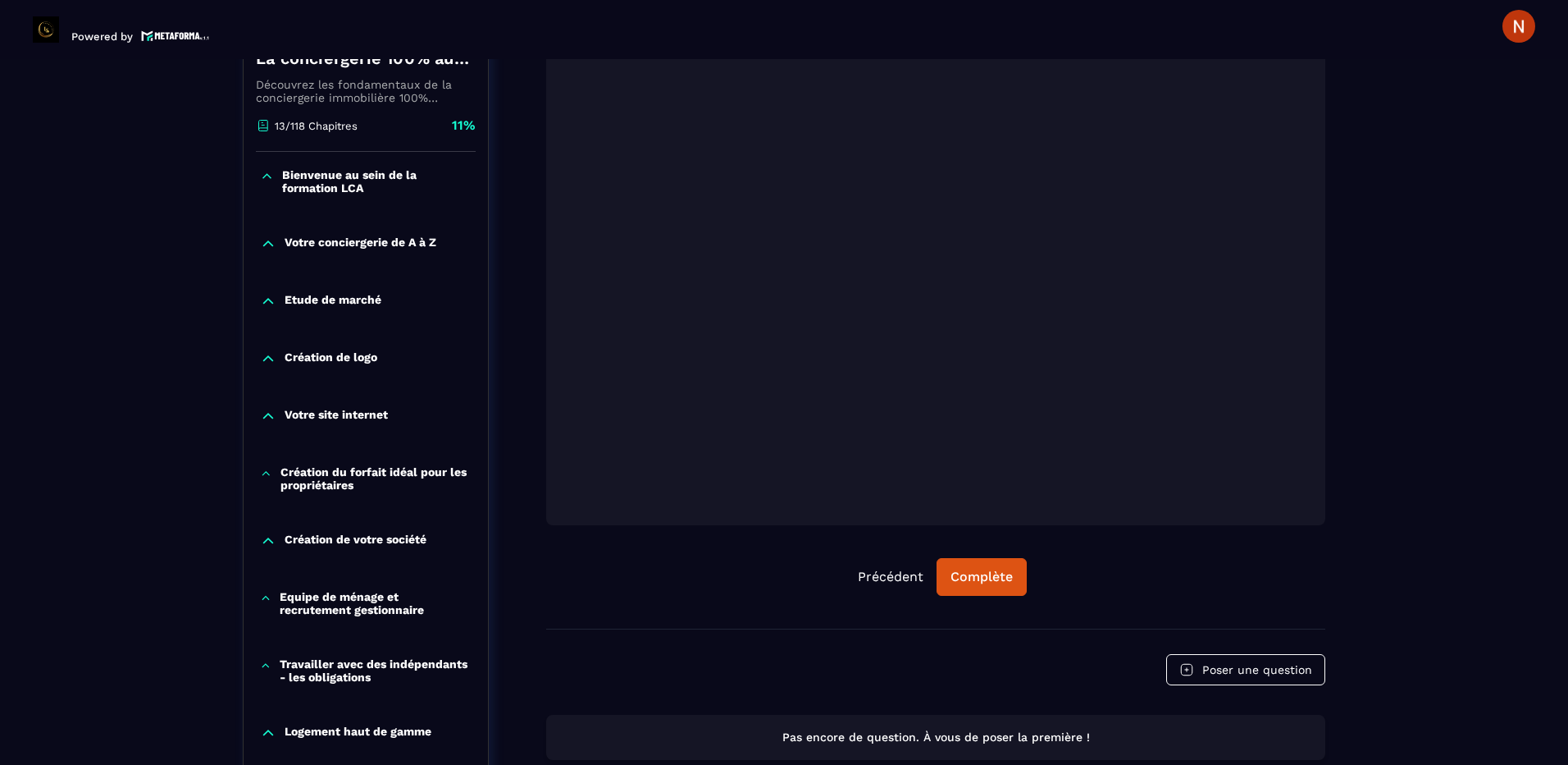
scroll to position [410, 0]
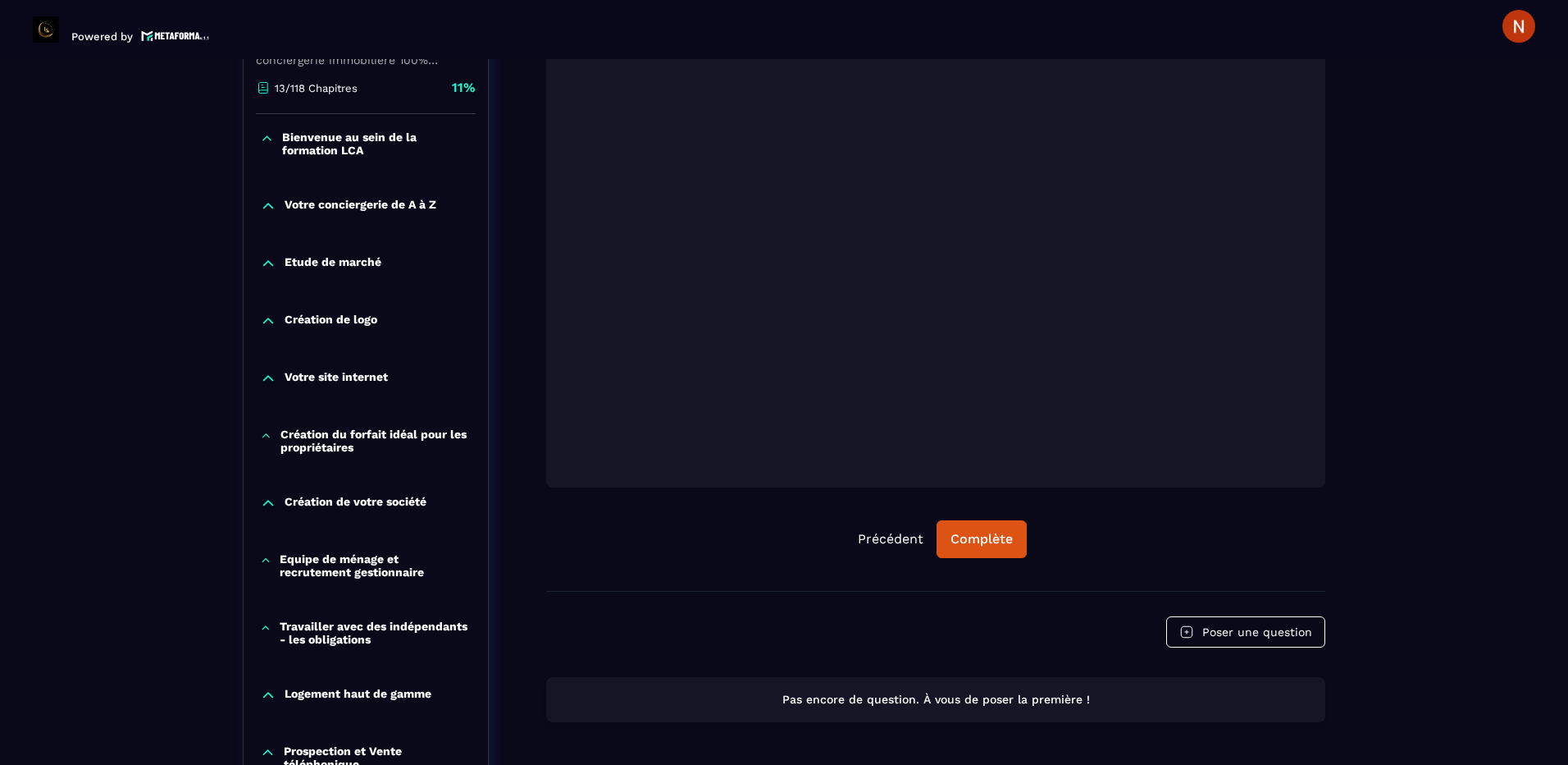
click at [709, 541] on div "Précédent Complète" at bounding box center [935, 538] width 779 height 38
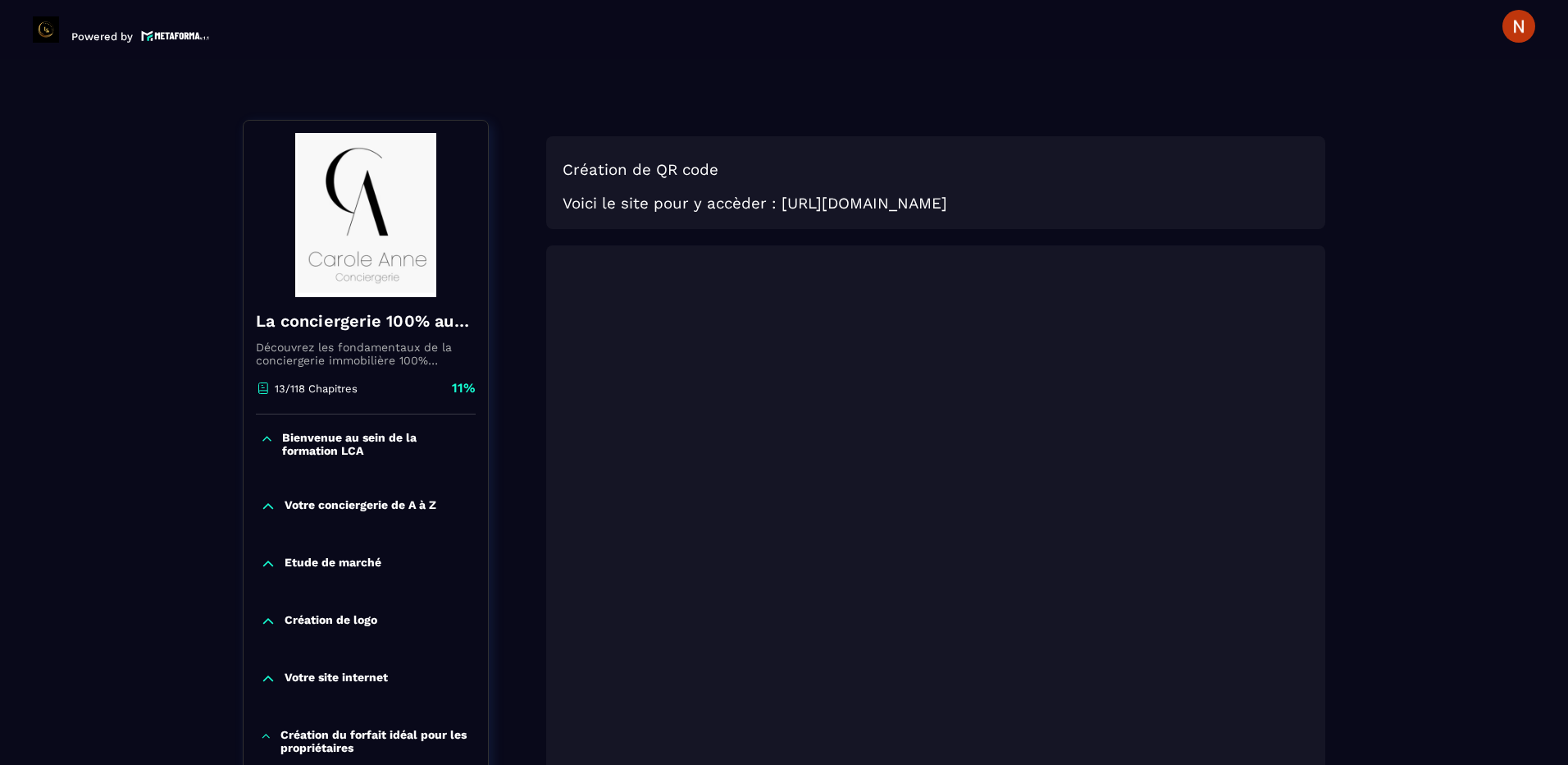
scroll to position [82, 0]
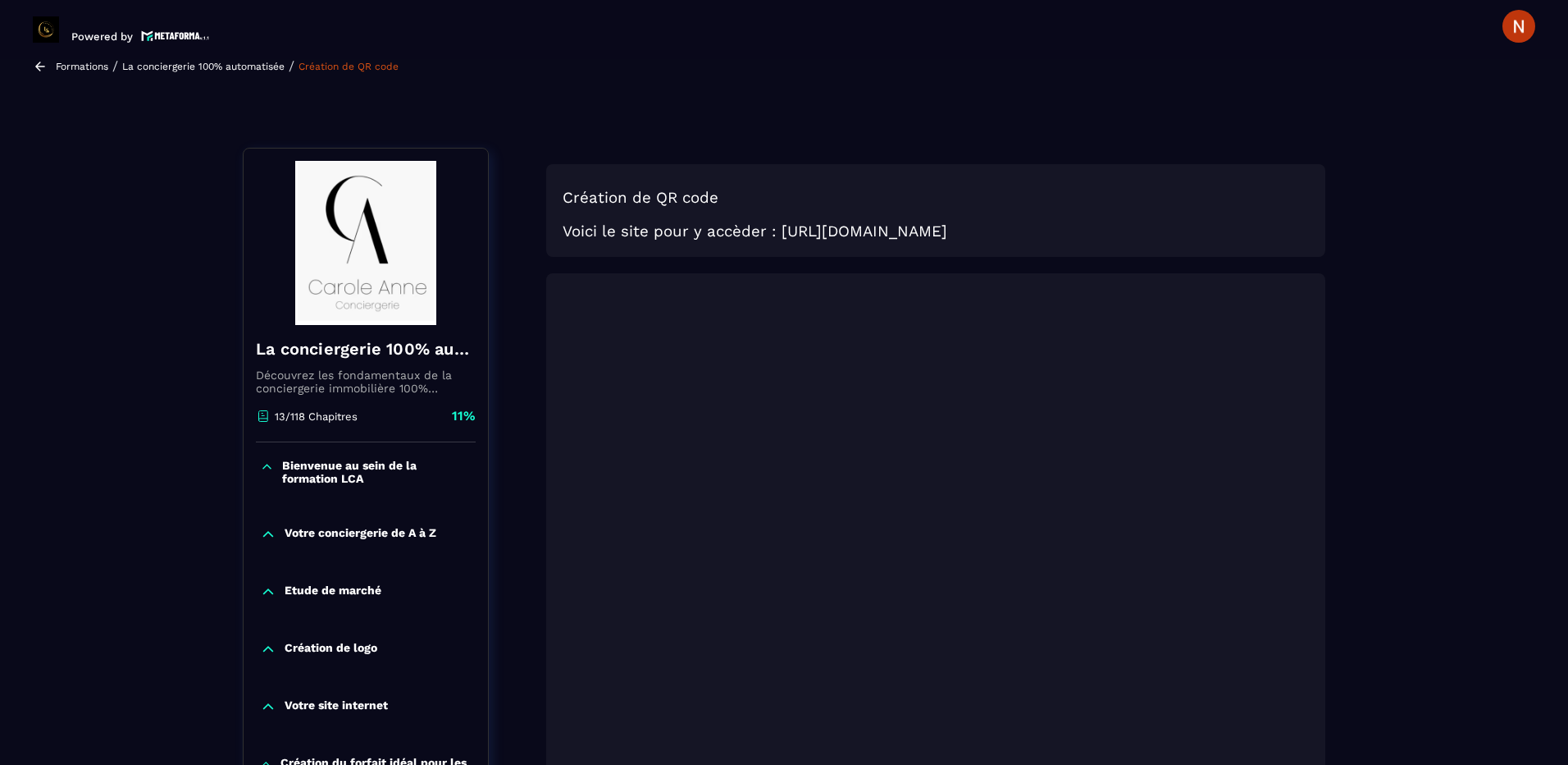
drag, startPoint x: 566, startPoint y: 188, endPoint x: 1073, endPoint y: 228, distance: 508.6
click at [1073, 273] on div "Création de QR code Voici le site pour y accèder : [URL][DOMAIN_NAME]" at bounding box center [935, 544] width 779 height 542
copy div "Création de QR code Voici le site pour y accèder : [URL][DOMAIN_NAME]"
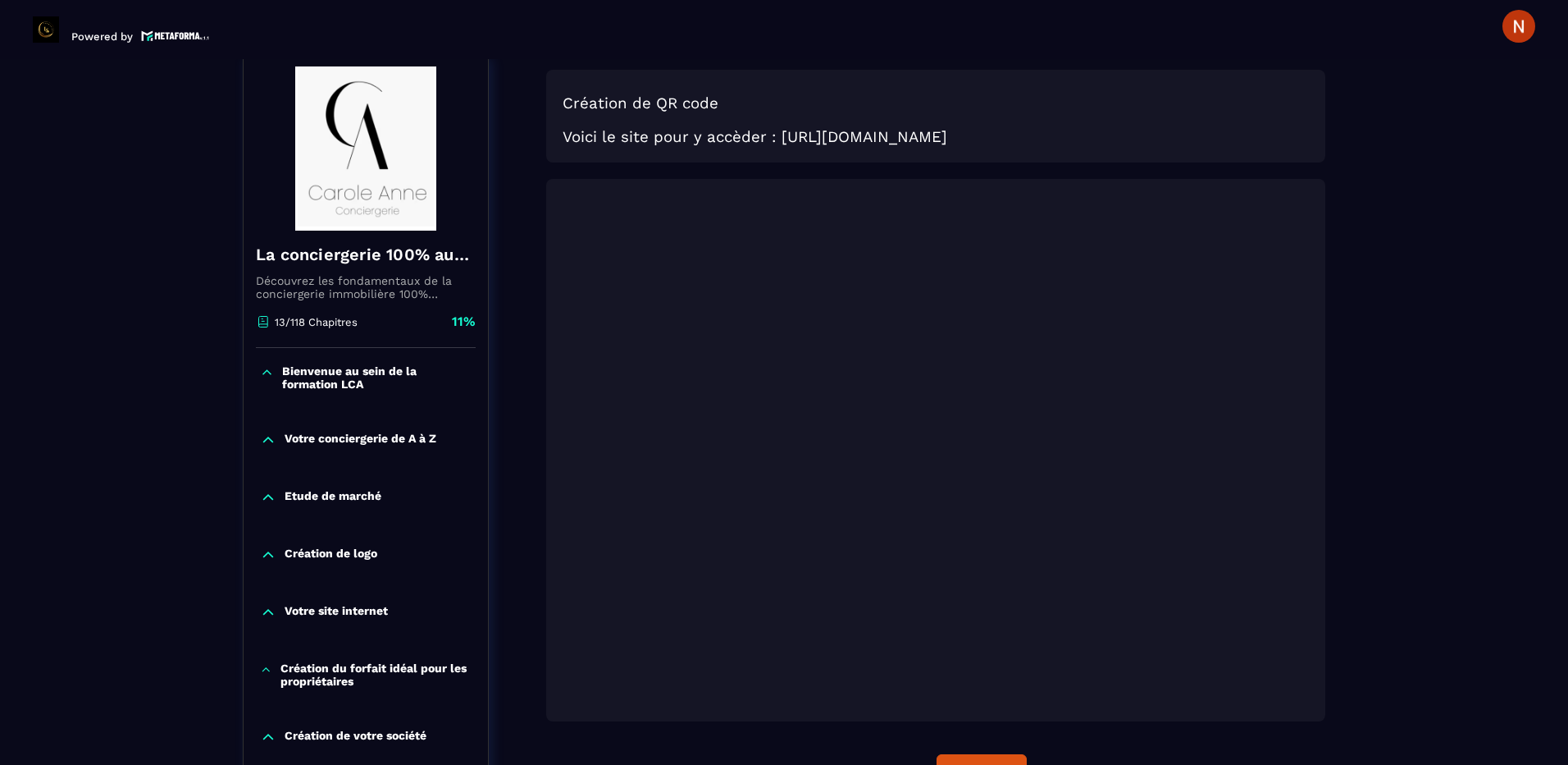
scroll to position [328, 0]
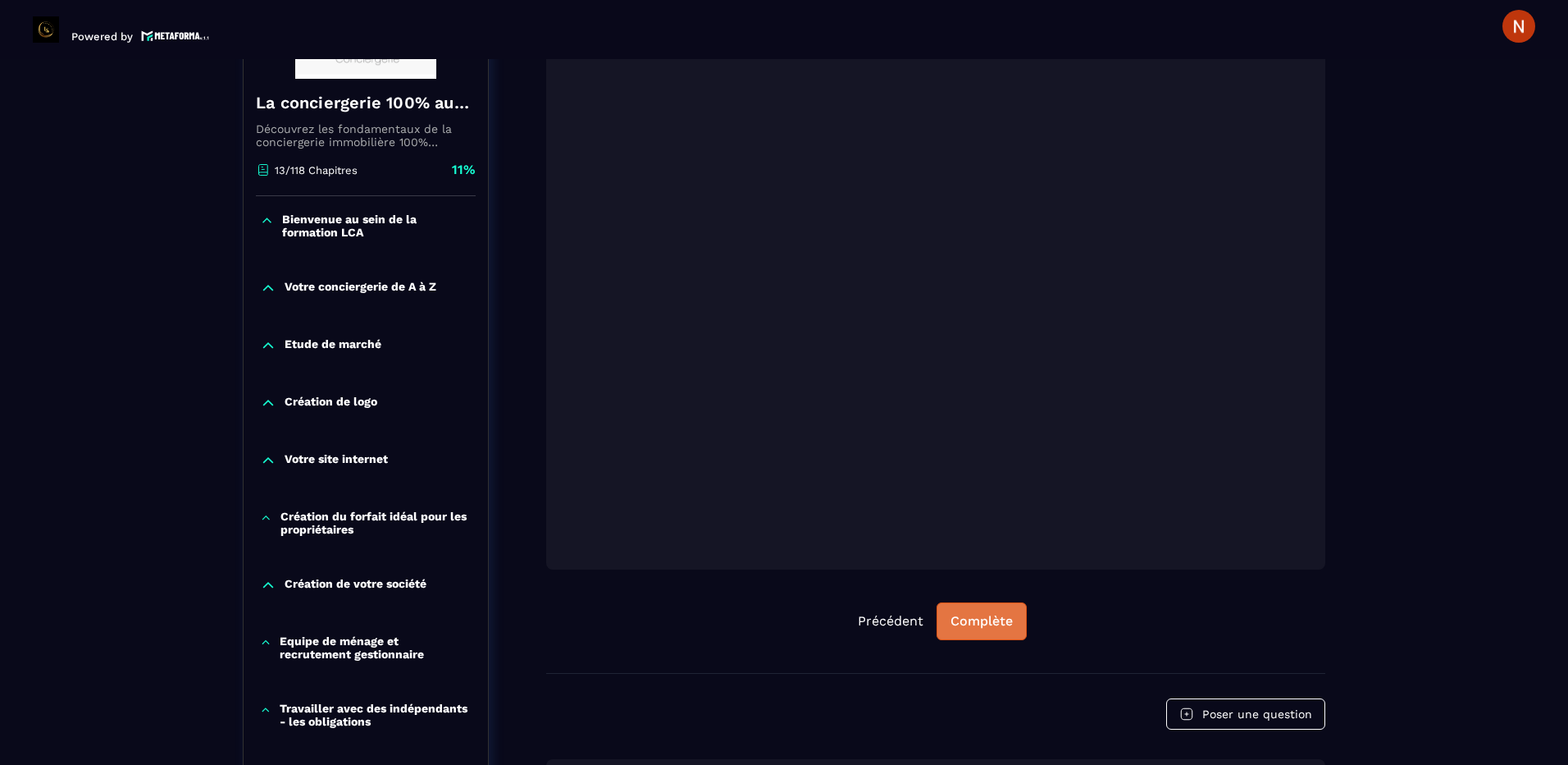
click at [1012, 626] on div "Complète" at bounding box center [981, 621] width 62 height 17
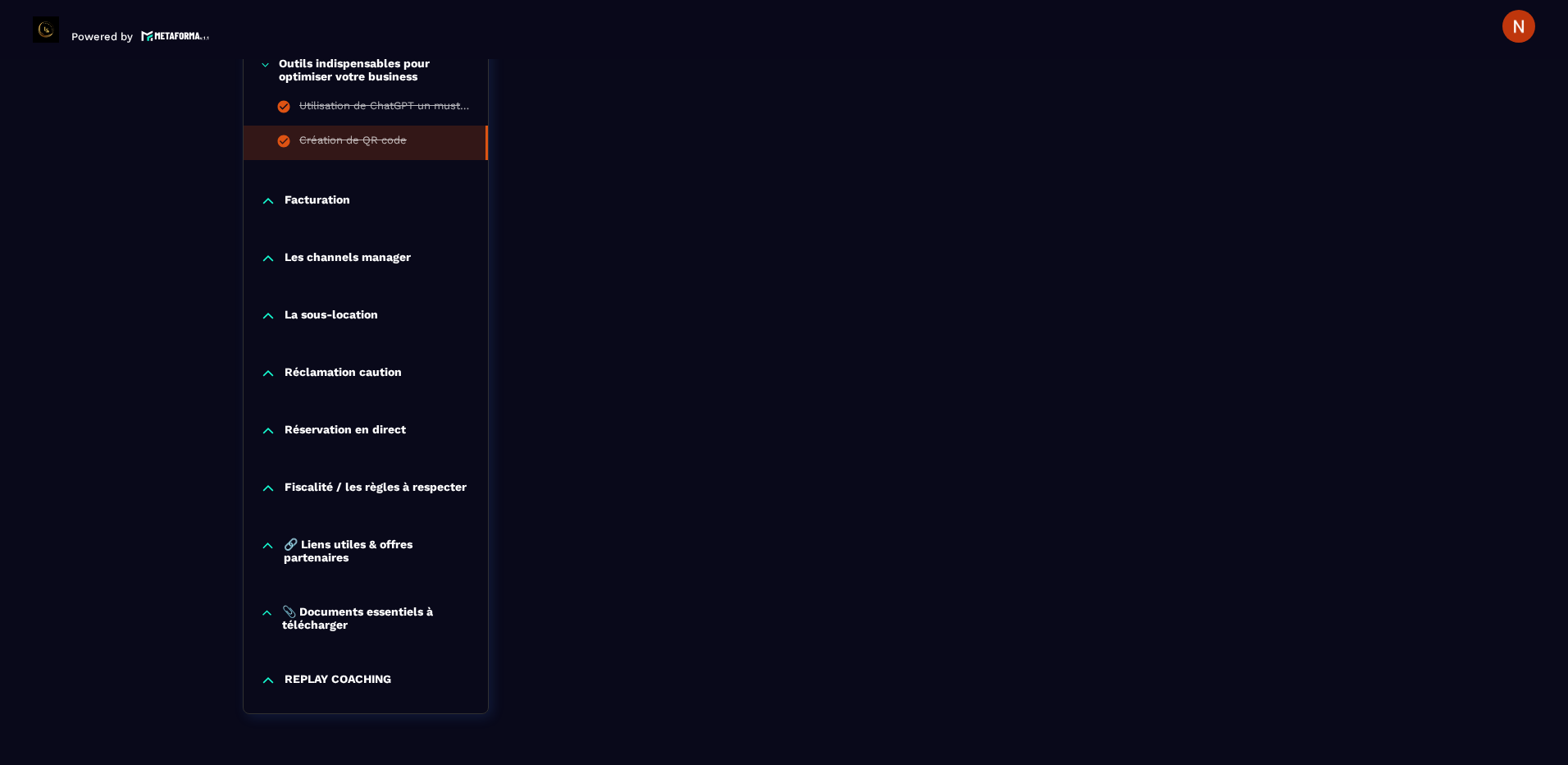
scroll to position [1476, 0]
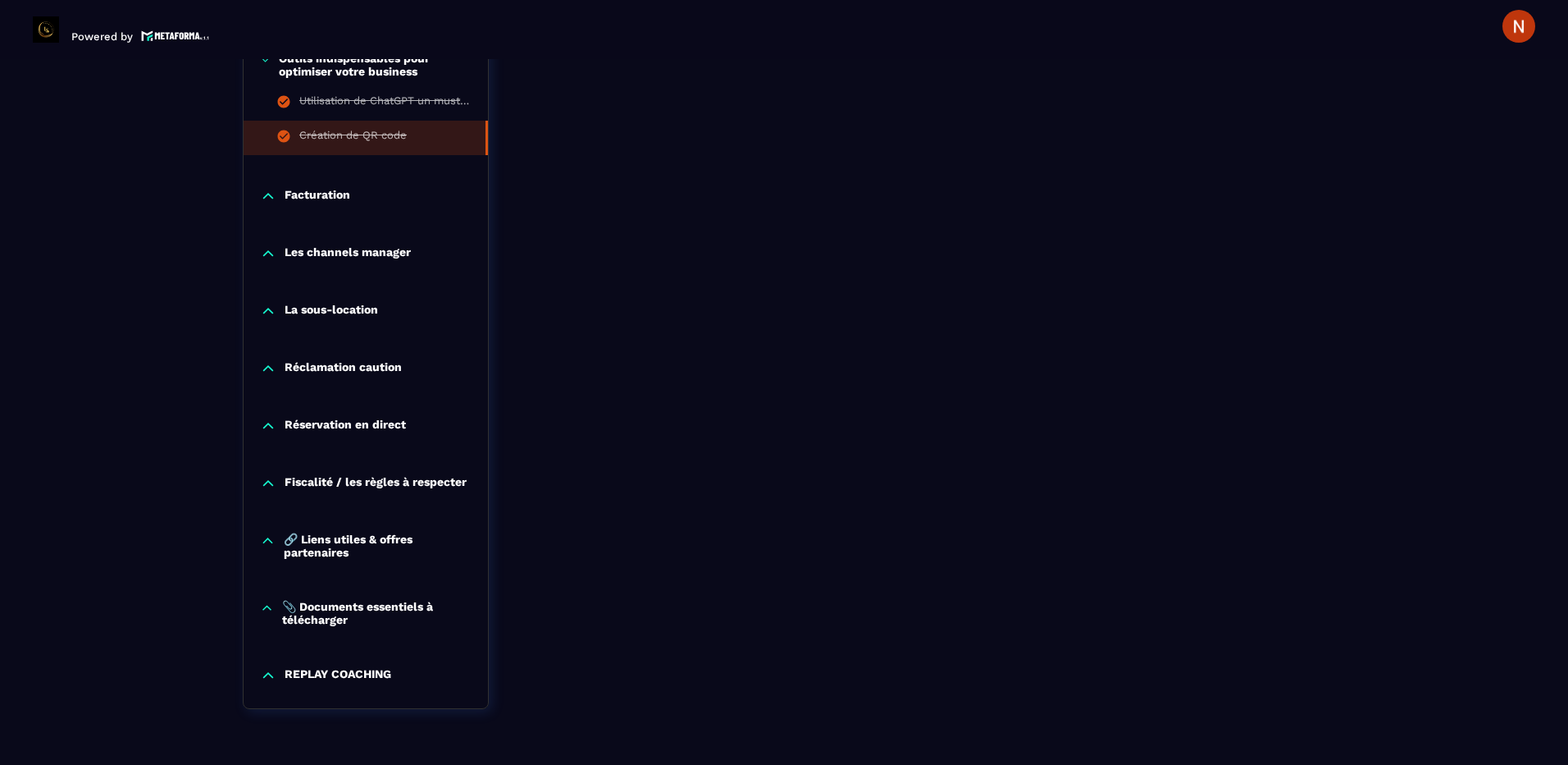
click at [276, 426] on div "Réservation en direct" at bounding box center [365, 425] width 244 height 17
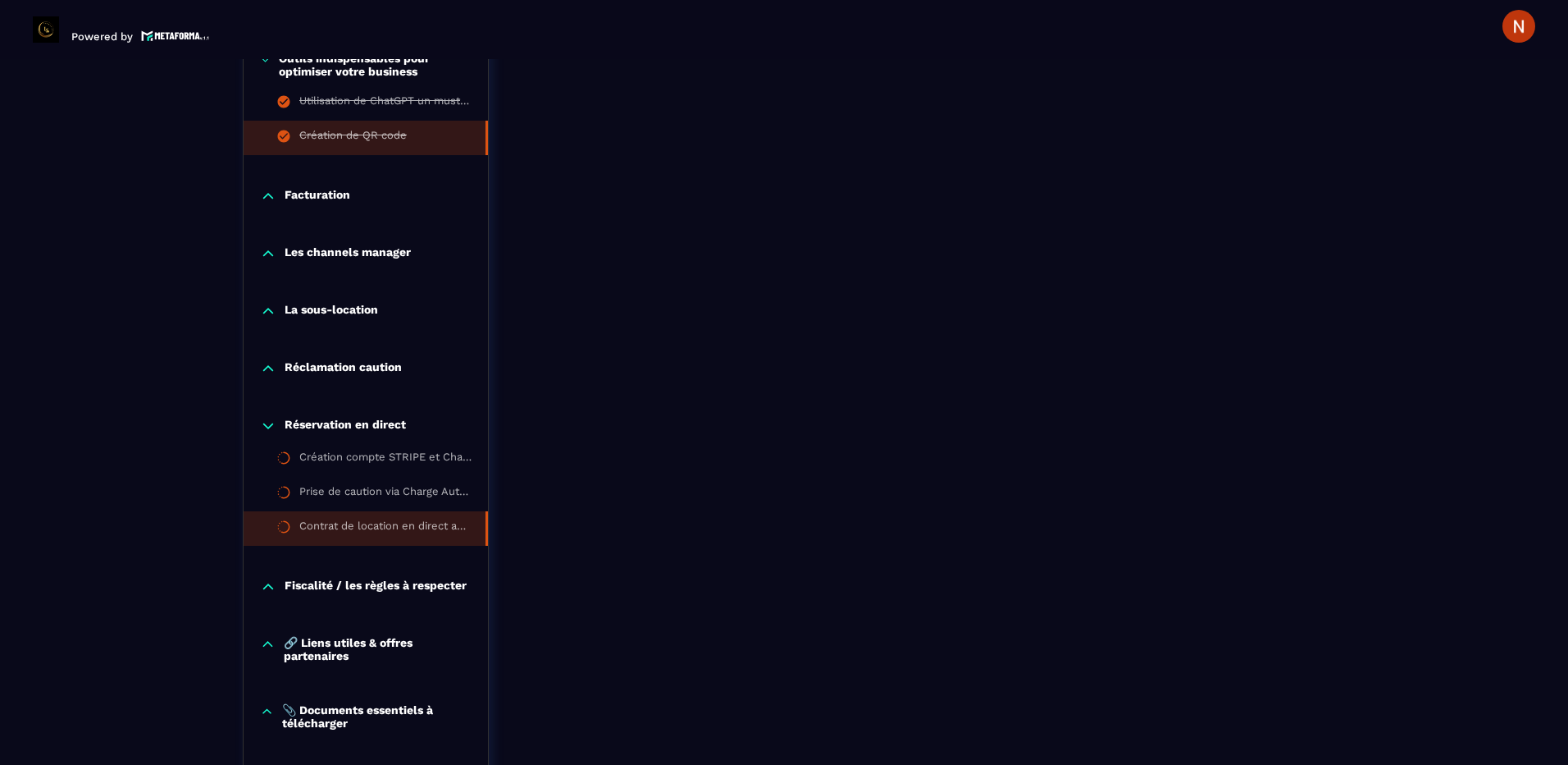
click at [303, 530] on div "Contrat de location en direct automatisé via Jotform" at bounding box center [384, 528] width 169 height 18
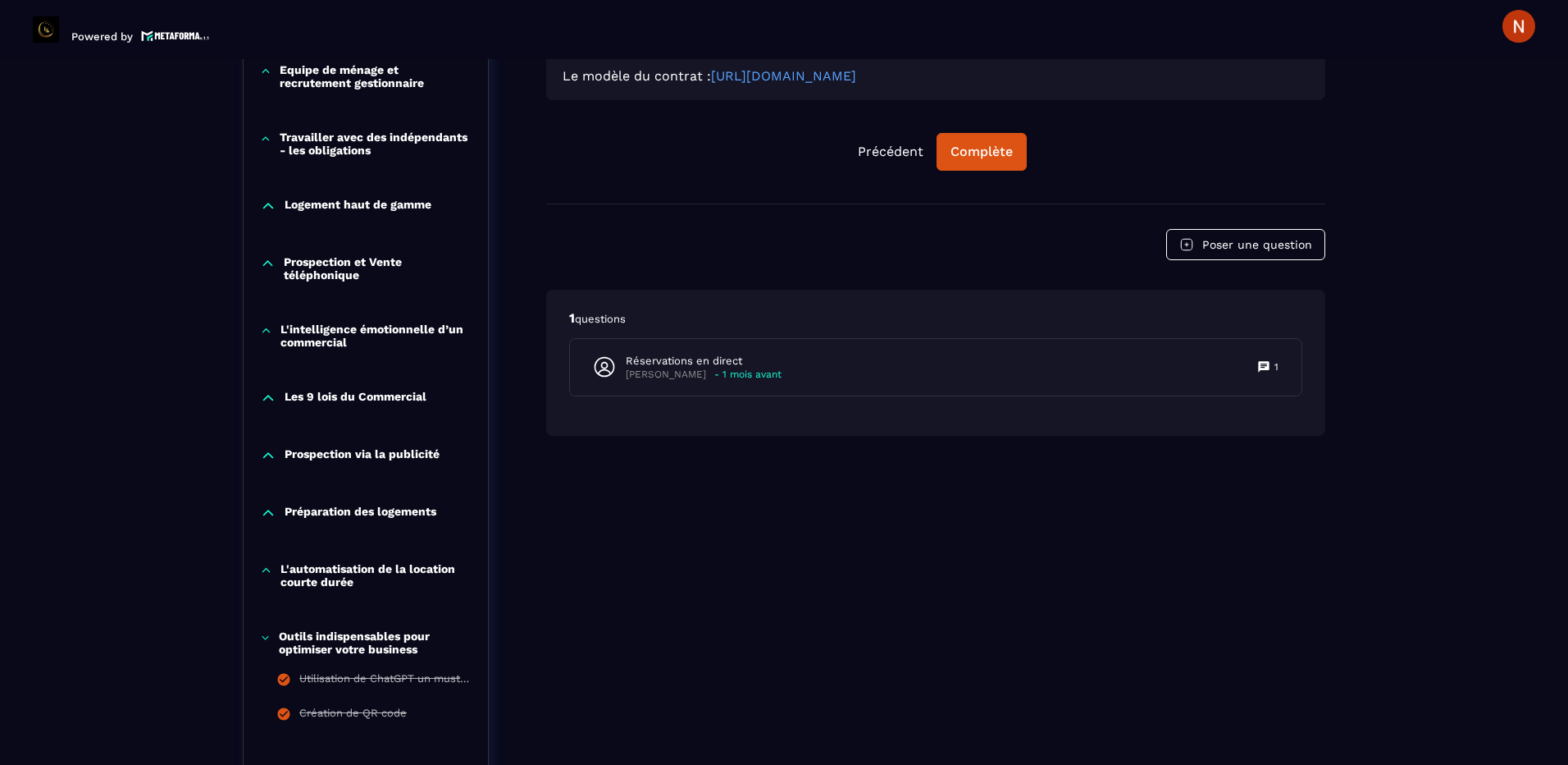
scroll to position [909, 0]
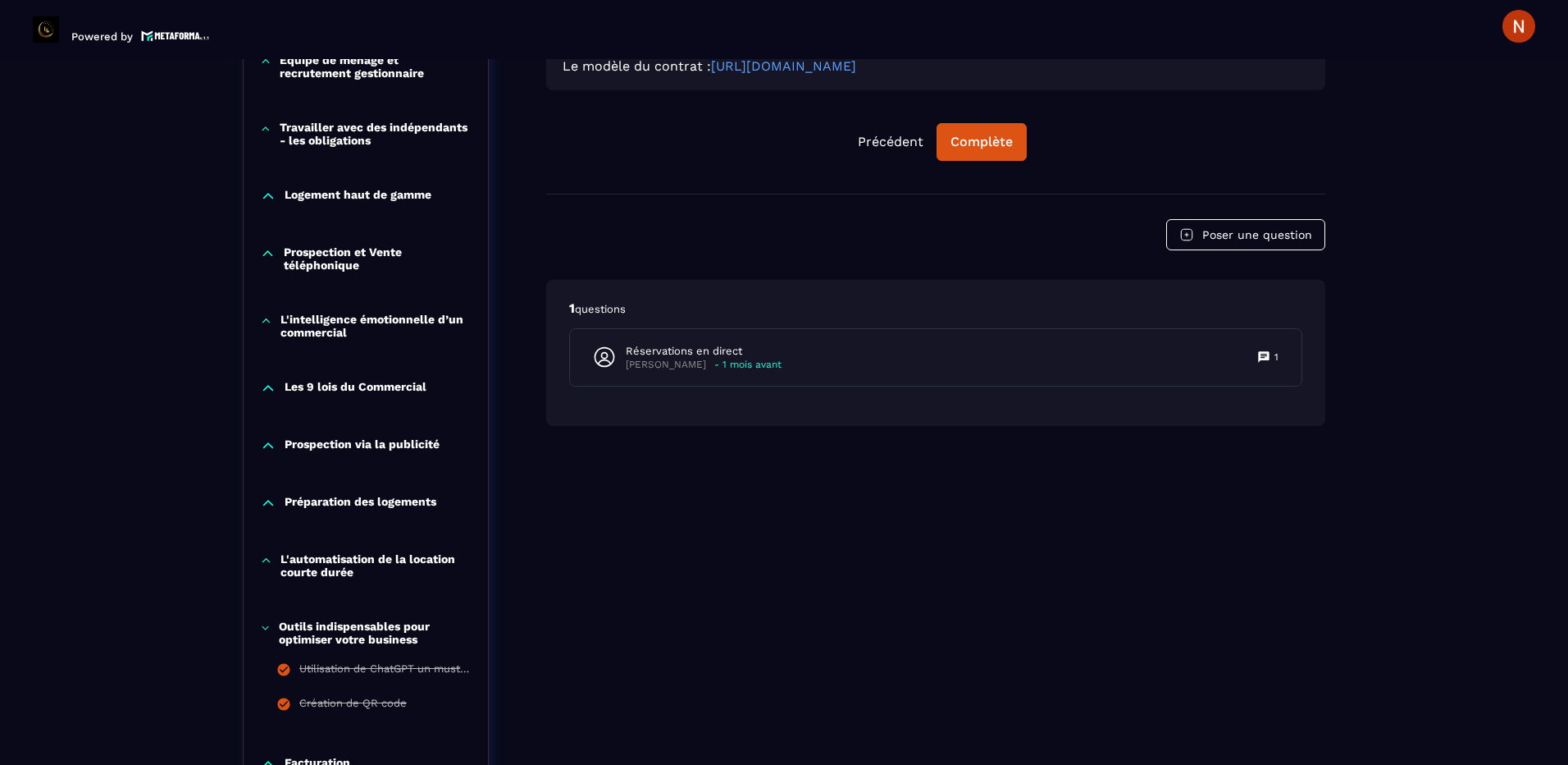
click at [279, 501] on div "Préparation des logements" at bounding box center [365, 502] width 244 height 17
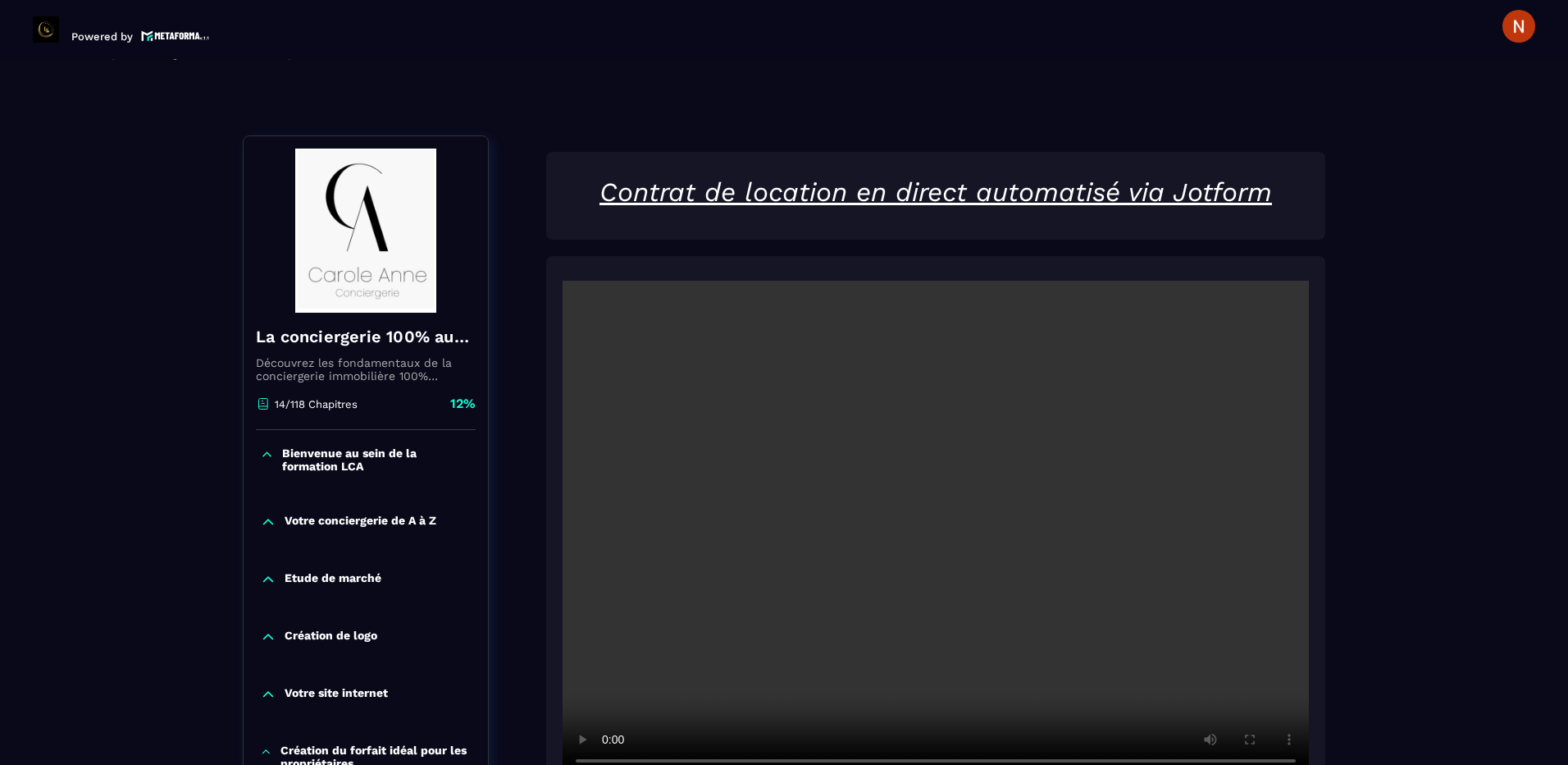
scroll to position [328, 0]
